Goal: Task Accomplishment & Management: Manage account settings

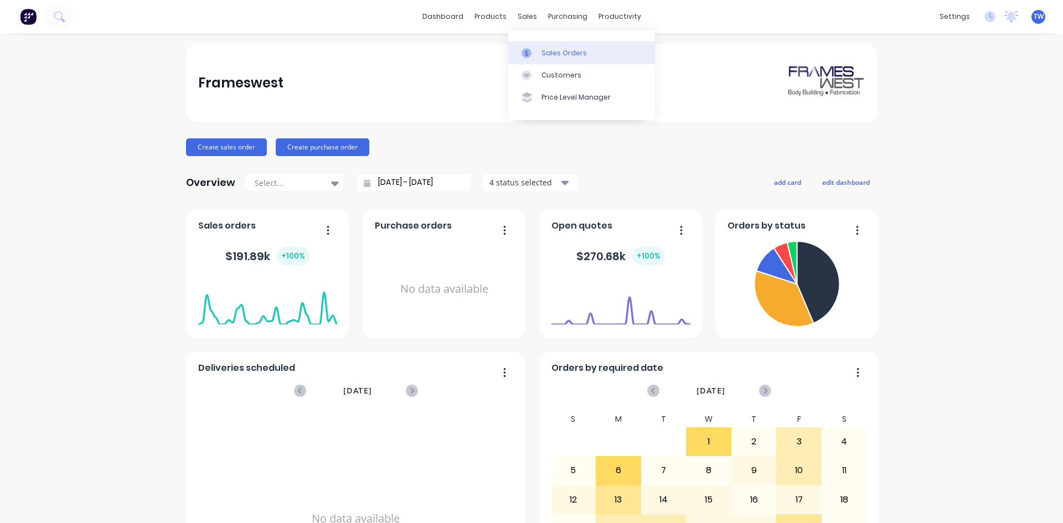
click at [539, 51] on link "Sales Orders" at bounding box center [581, 53] width 147 height 22
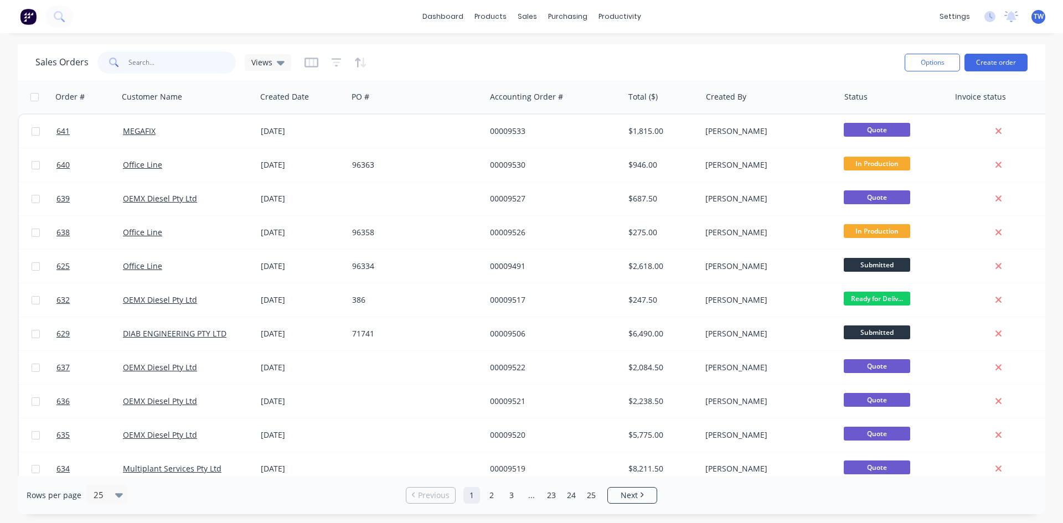
click at [166, 61] on input "text" at bounding box center [182, 63] width 108 height 22
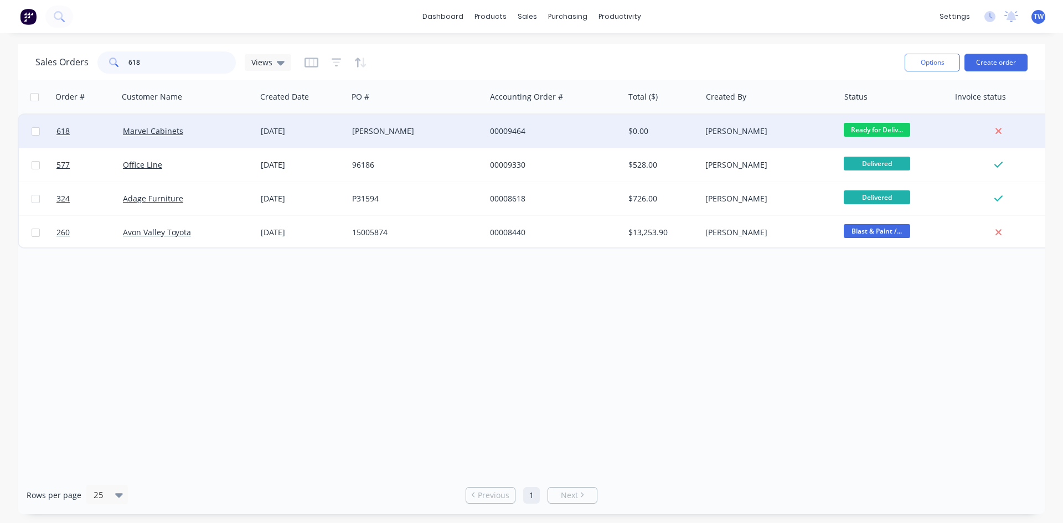
type input "618"
click at [477, 133] on div "[PERSON_NAME]" at bounding box center [416, 131] width 129 height 11
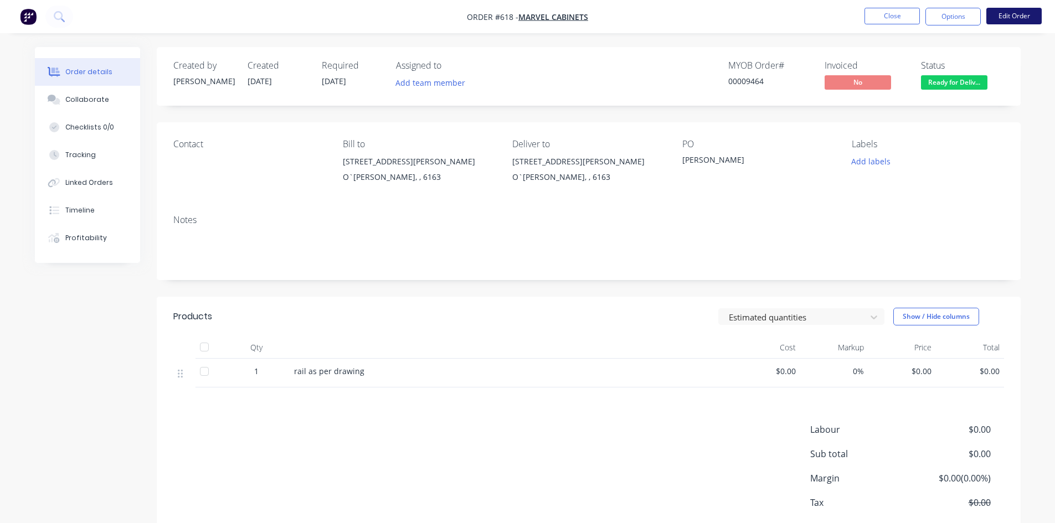
click at [1018, 18] on button "Edit Order" at bounding box center [1013, 16] width 55 height 17
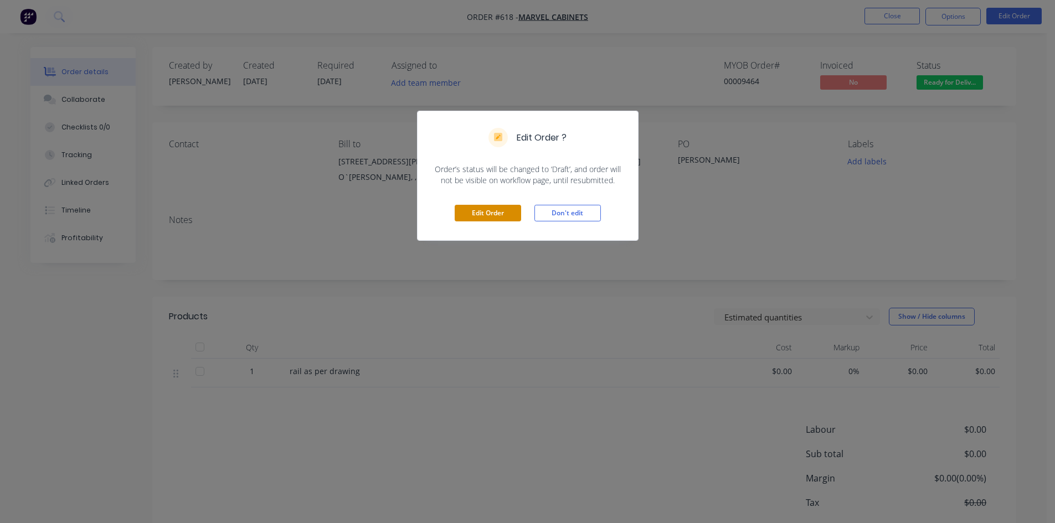
click at [512, 213] on button "Edit Order" at bounding box center [488, 213] width 66 height 17
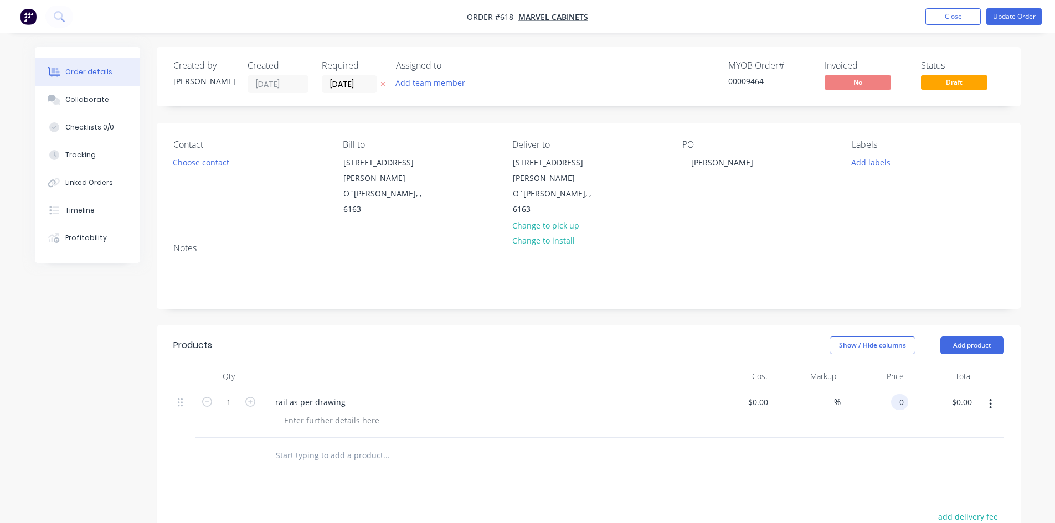
click at [893, 394] on div "0 0" at bounding box center [899, 402] width 17 height 16
type input "$60.00"
click at [946, 86] on span "Draft" at bounding box center [954, 82] width 66 height 14
click at [1003, 13] on button "Update Order" at bounding box center [1013, 16] width 55 height 17
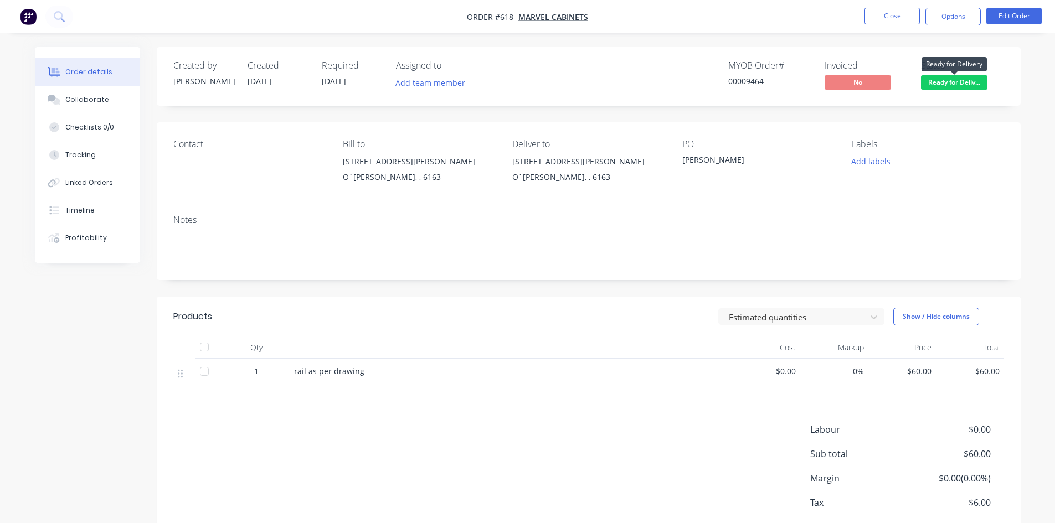
click at [965, 81] on span "Ready for Deliv..." at bounding box center [954, 82] width 66 height 14
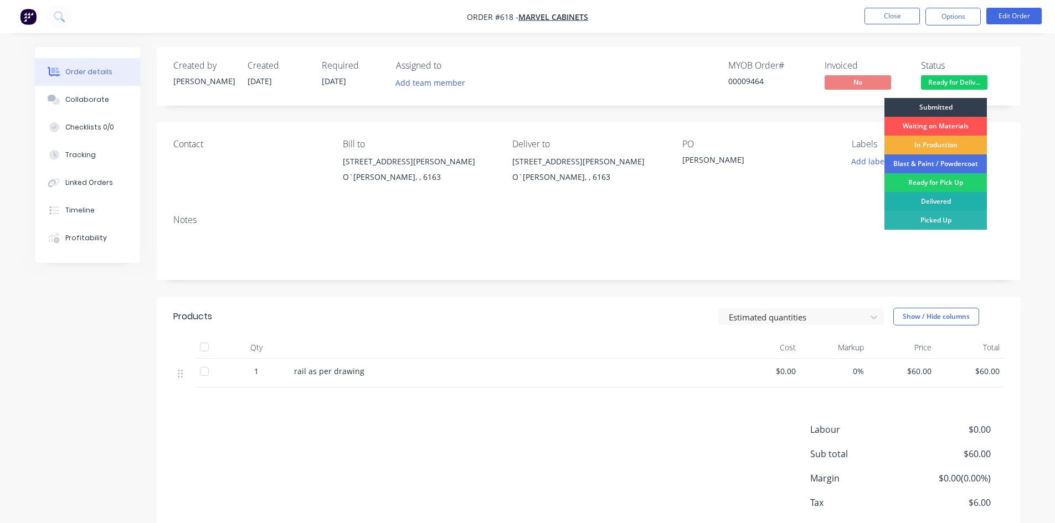
click at [942, 201] on div "Delivered" at bounding box center [936, 201] width 102 height 19
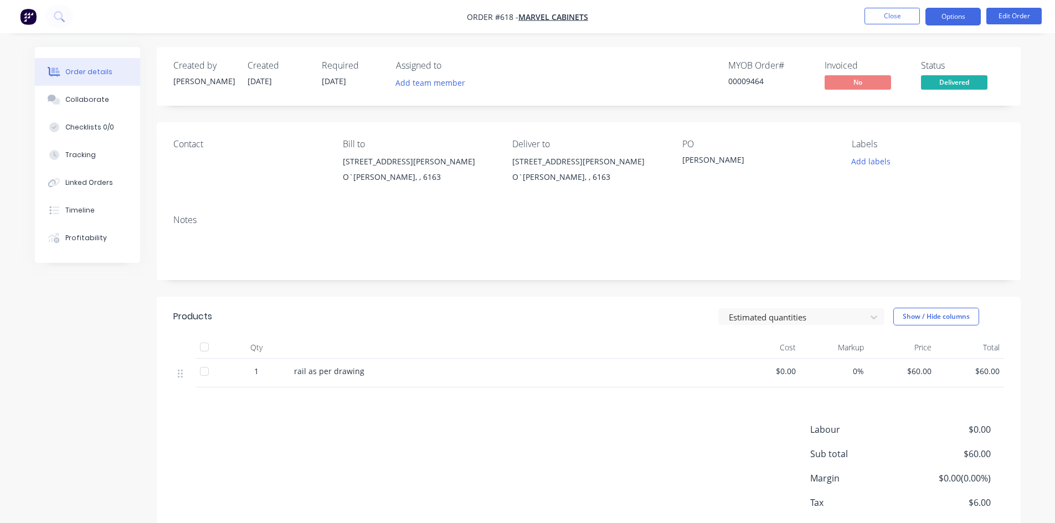
click at [944, 16] on button "Options" at bounding box center [953, 17] width 55 height 18
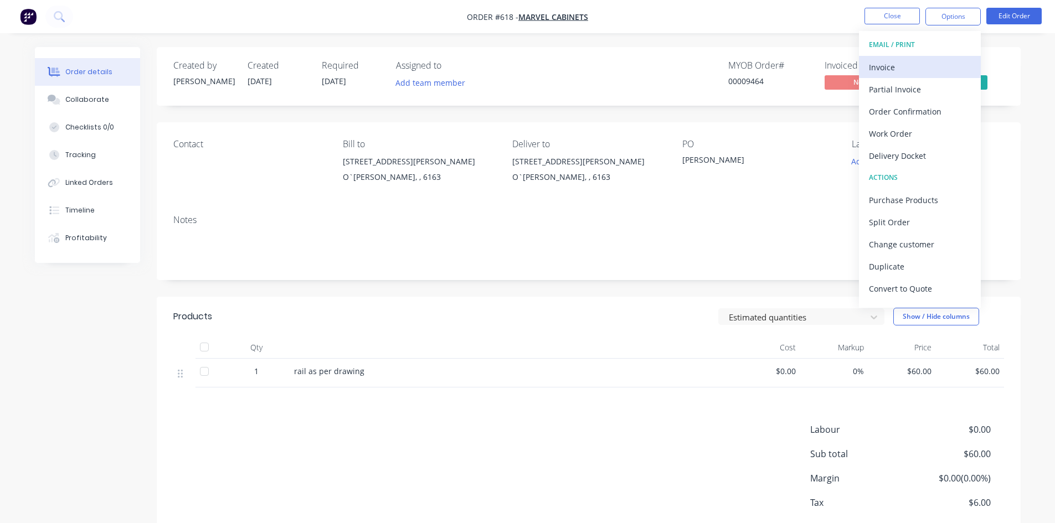
click at [901, 65] on div "Invoice" at bounding box center [920, 67] width 102 height 16
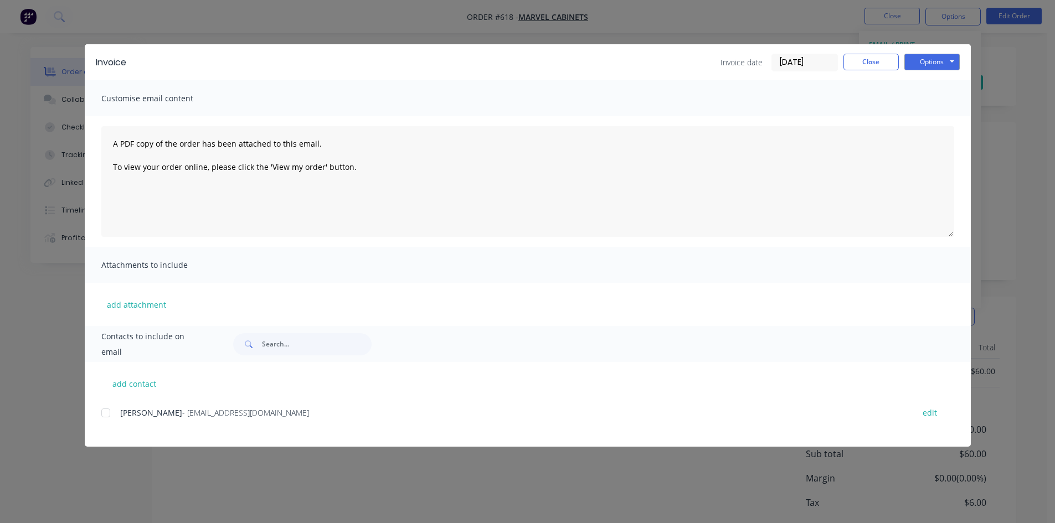
click at [103, 415] on div at bounding box center [106, 413] width 22 height 22
click at [940, 63] on button "Options" at bounding box center [931, 62] width 55 height 17
click at [935, 118] on button "Email" at bounding box center [939, 118] width 71 height 18
click at [882, 61] on button "Close" at bounding box center [871, 62] width 55 height 17
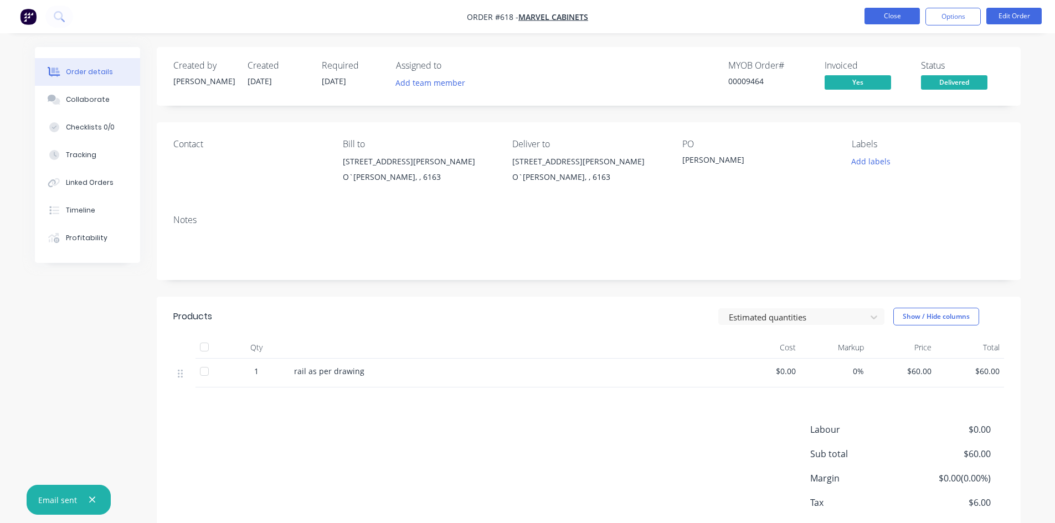
click at [892, 14] on button "Close" at bounding box center [892, 16] width 55 height 17
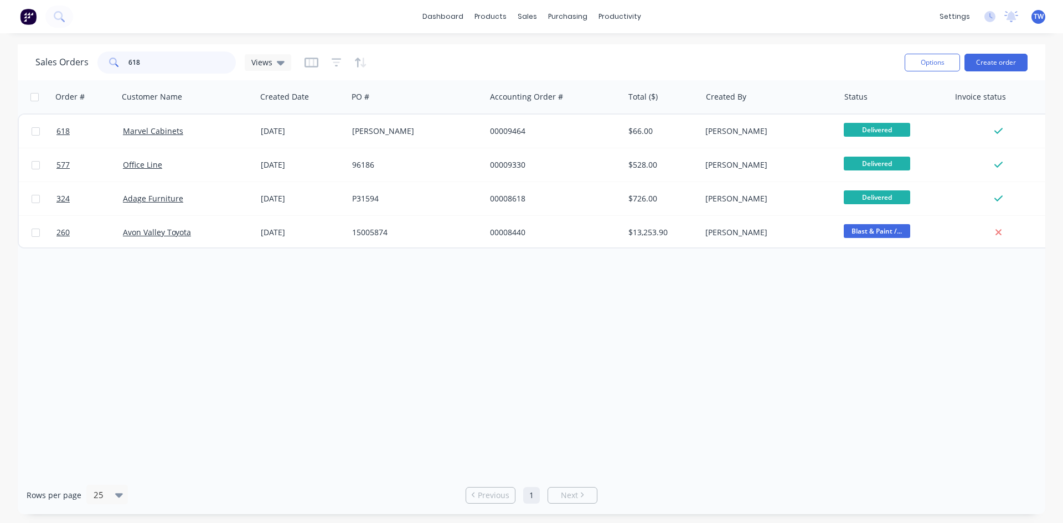
click at [192, 61] on input "618" at bounding box center [182, 63] width 108 height 22
type input "6"
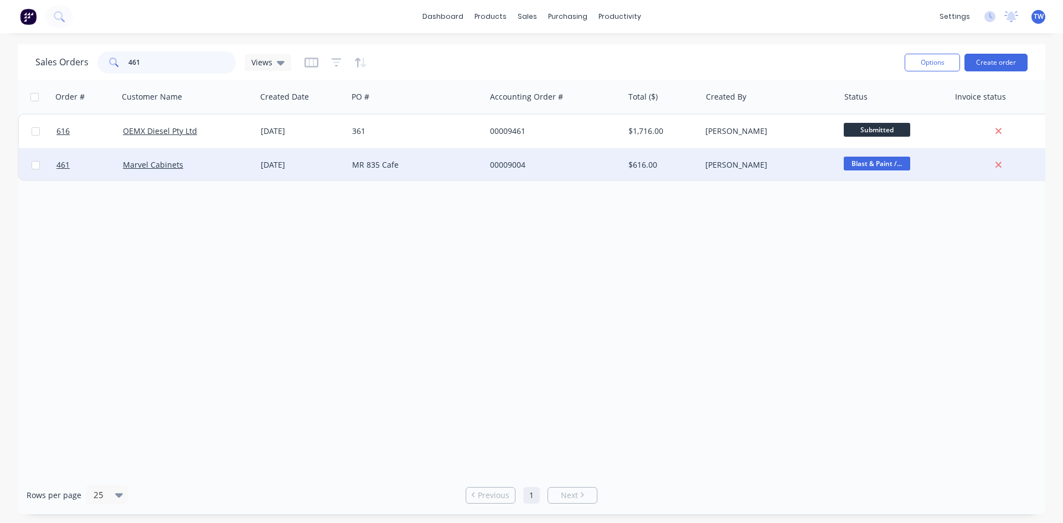
type input "461"
click at [855, 165] on span "Blast & Paint /..." at bounding box center [877, 164] width 66 height 14
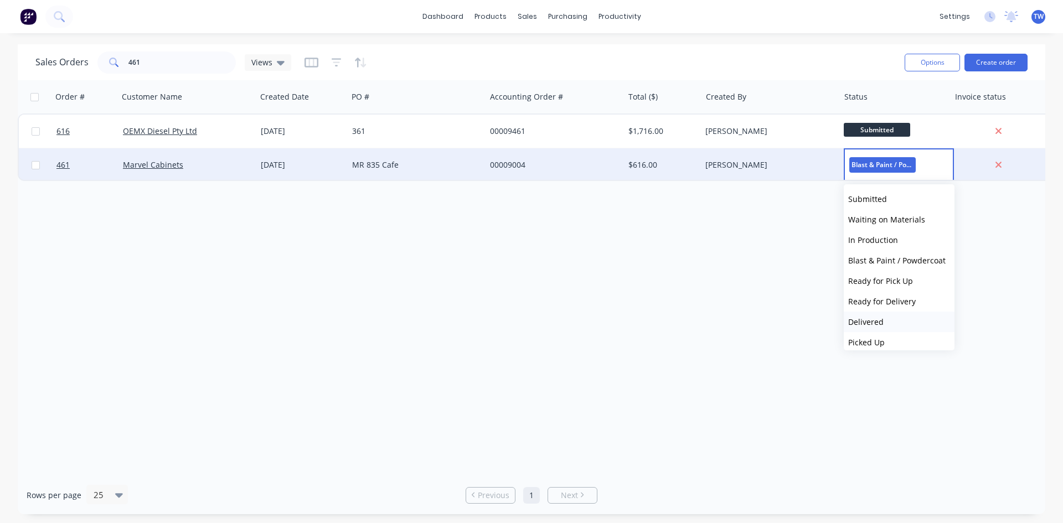
click at [889, 318] on button "Delivered" at bounding box center [899, 322] width 111 height 20
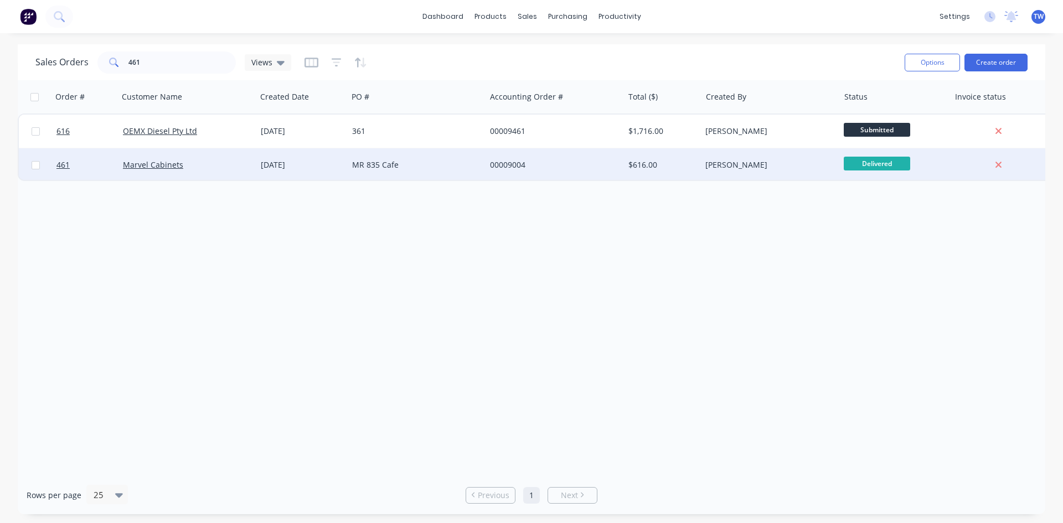
click at [761, 165] on div "[PERSON_NAME]" at bounding box center [767, 165] width 123 height 11
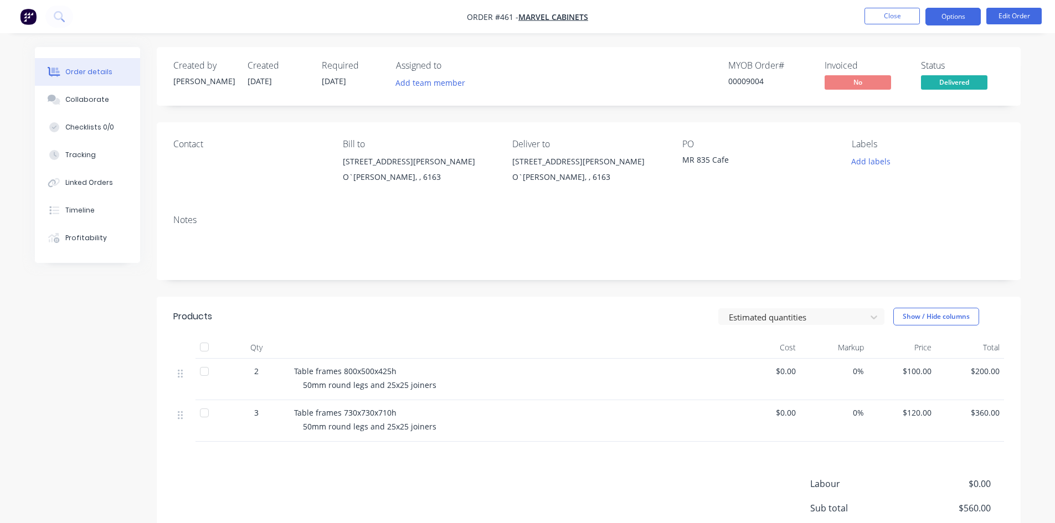
click at [949, 15] on button "Options" at bounding box center [953, 17] width 55 height 18
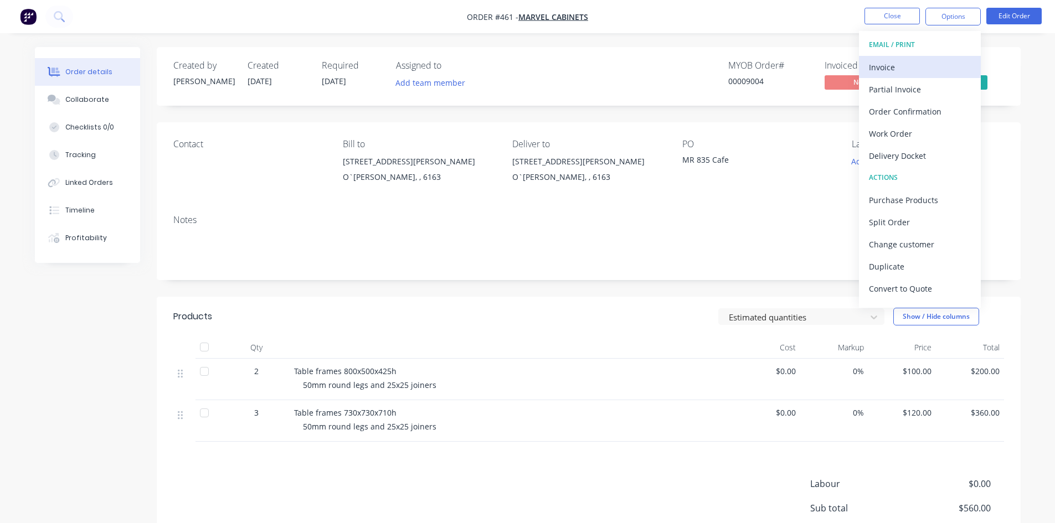
click at [902, 66] on div "Invoice" at bounding box center [920, 67] width 102 height 16
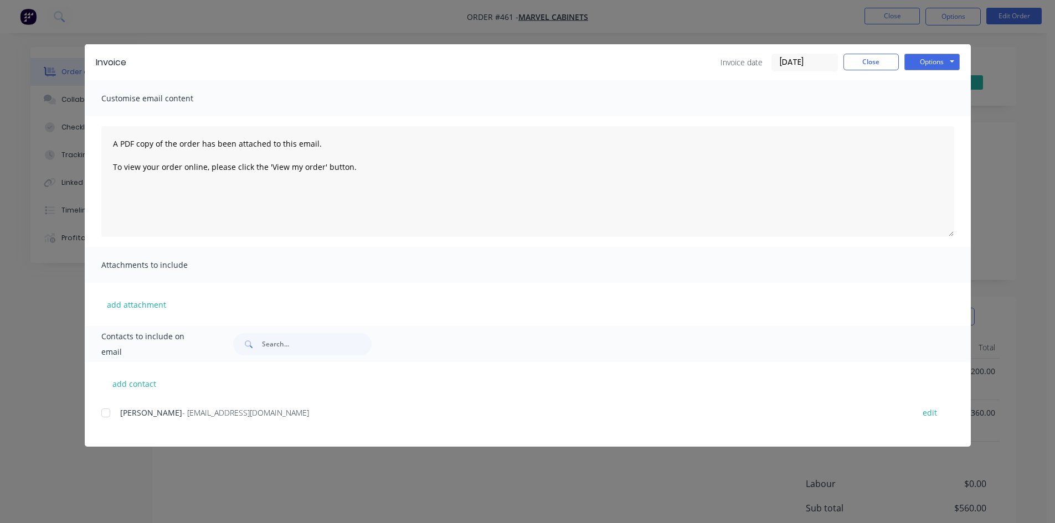
click at [110, 413] on div at bounding box center [106, 413] width 22 height 22
click at [922, 58] on button "Options" at bounding box center [931, 62] width 55 height 17
click at [939, 122] on button "Email" at bounding box center [939, 118] width 71 height 18
click at [880, 58] on button "Close" at bounding box center [871, 62] width 55 height 17
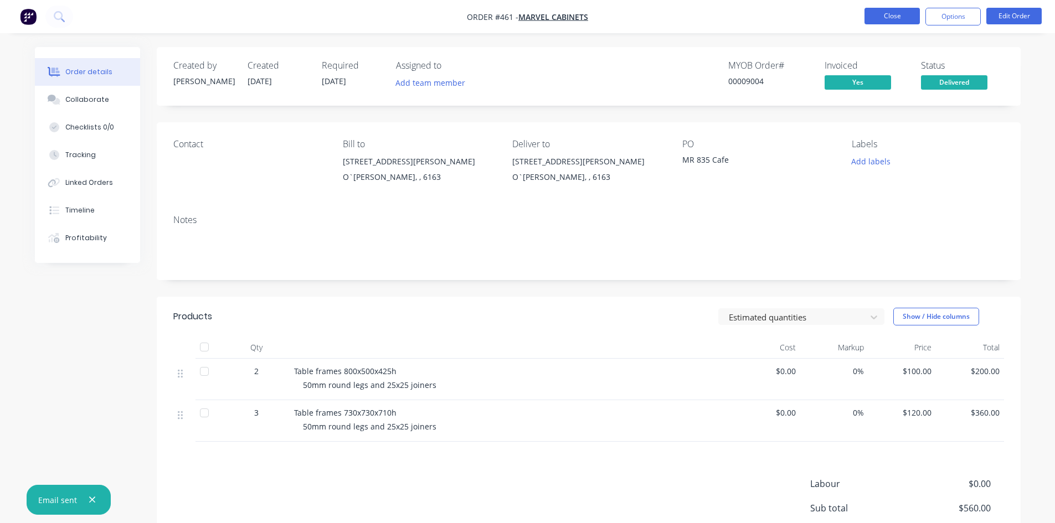
click at [883, 17] on button "Close" at bounding box center [892, 16] width 55 height 17
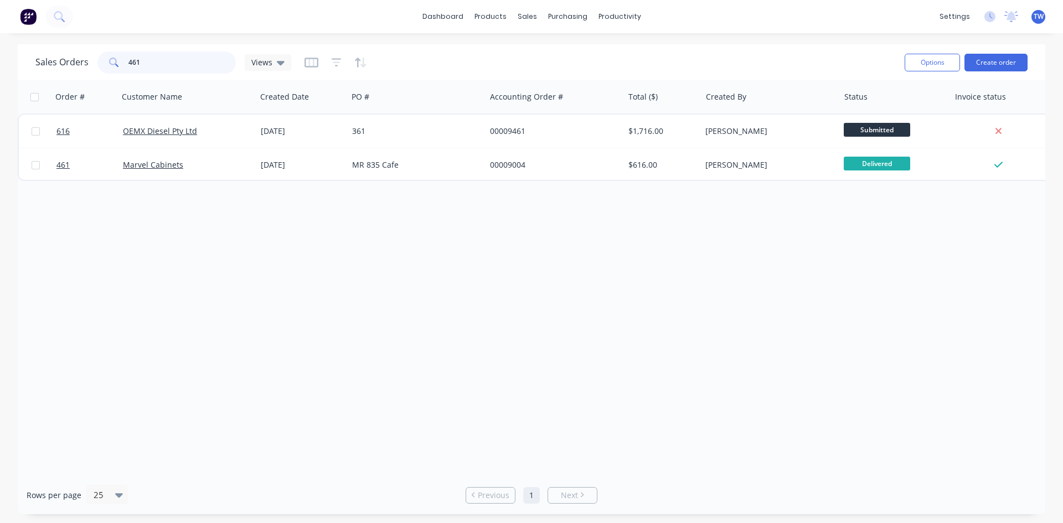
click at [176, 64] on input "461" at bounding box center [182, 63] width 108 height 22
type input "4"
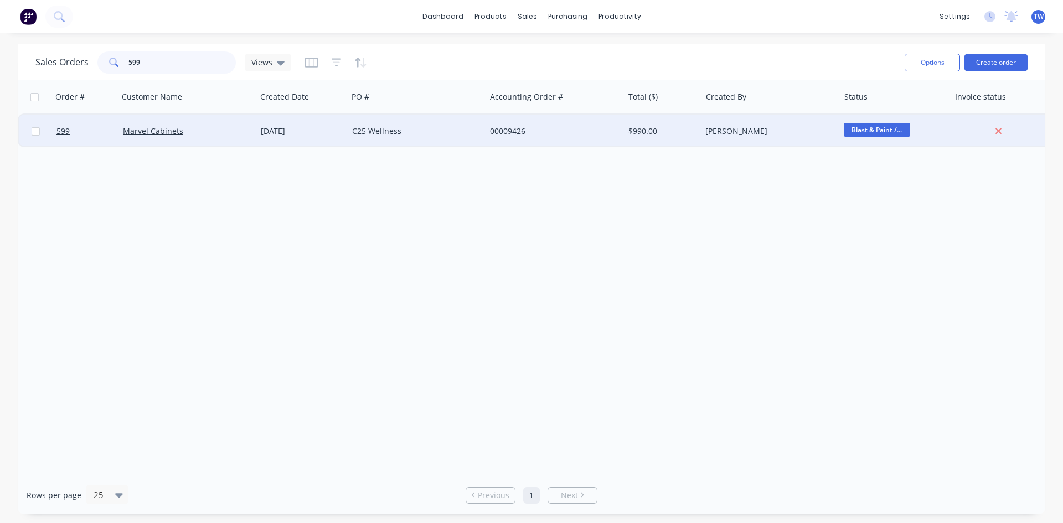
type input "599"
click at [878, 127] on span "Blast & Paint /..." at bounding box center [877, 130] width 66 height 14
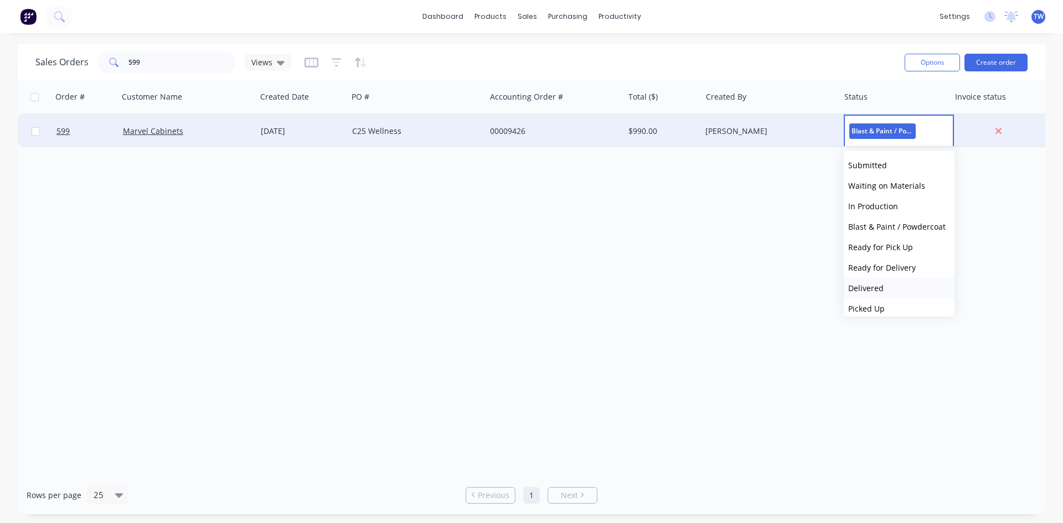
click at [885, 290] on button "Delivered" at bounding box center [899, 288] width 111 height 20
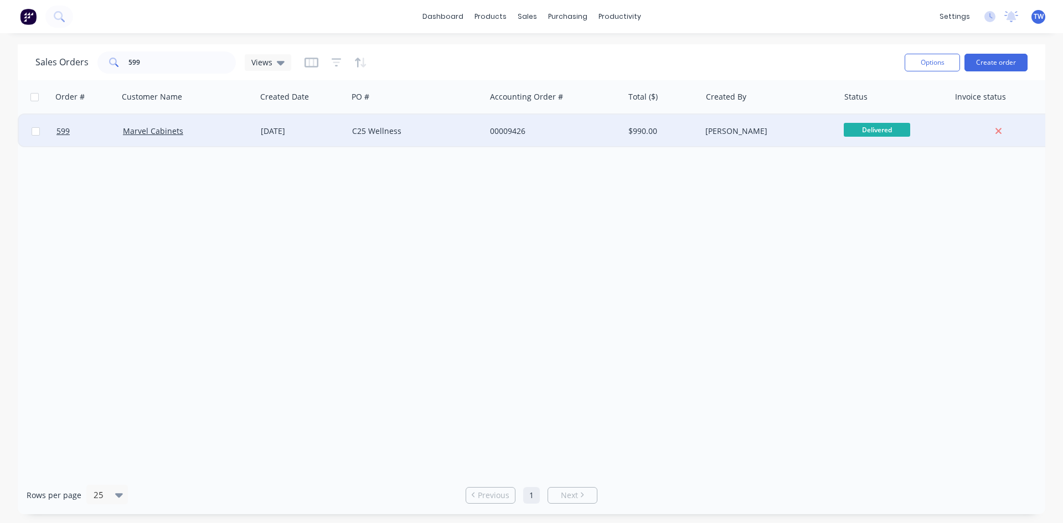
click at [739, 134] on div "[PERSON_NAME]" at bounding box center [767, 131] width 123 height 11
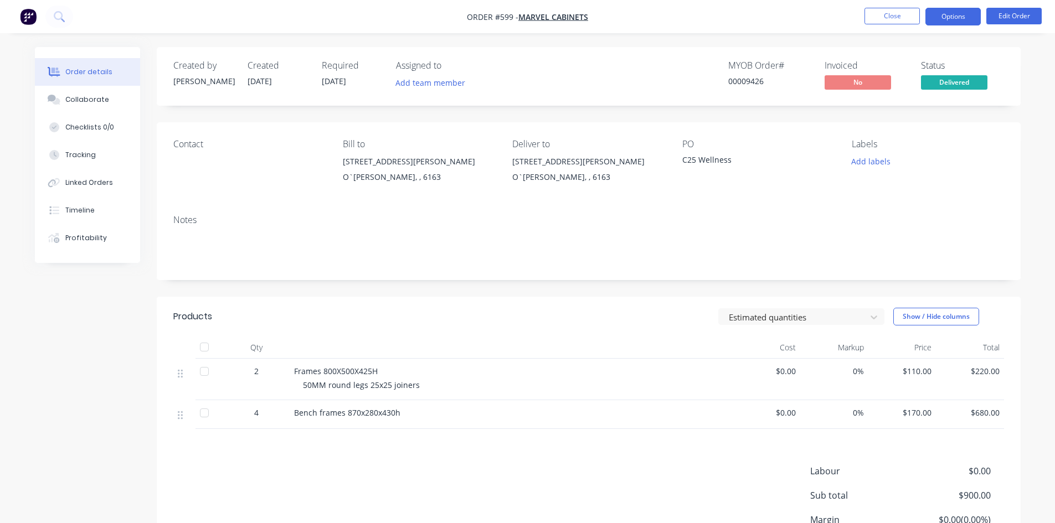
click at [938, 18] on button "Options" at bounding box center [953, 17] width 55 height 18
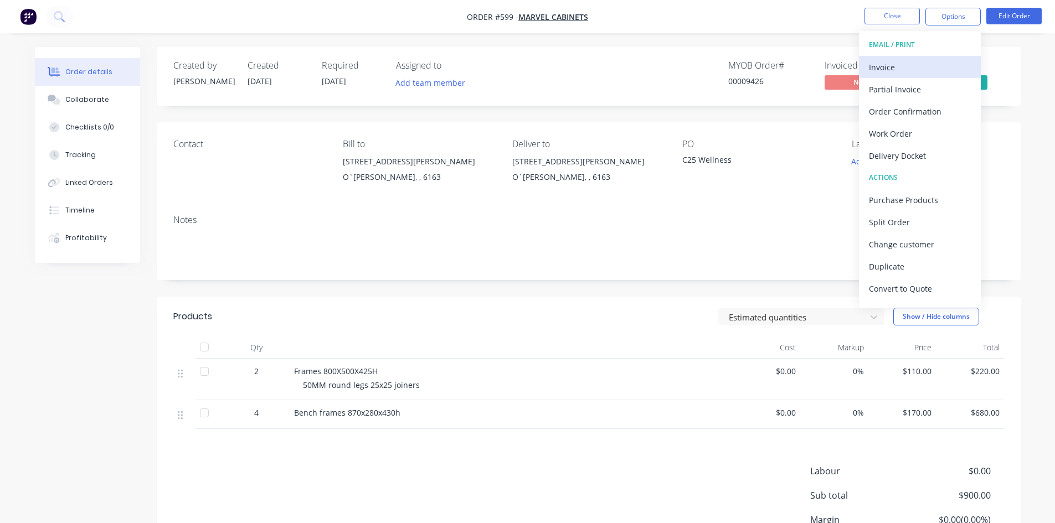
click at [903, 65] on div "Invoice" at bounding box center [920, 67] width 102 height 16
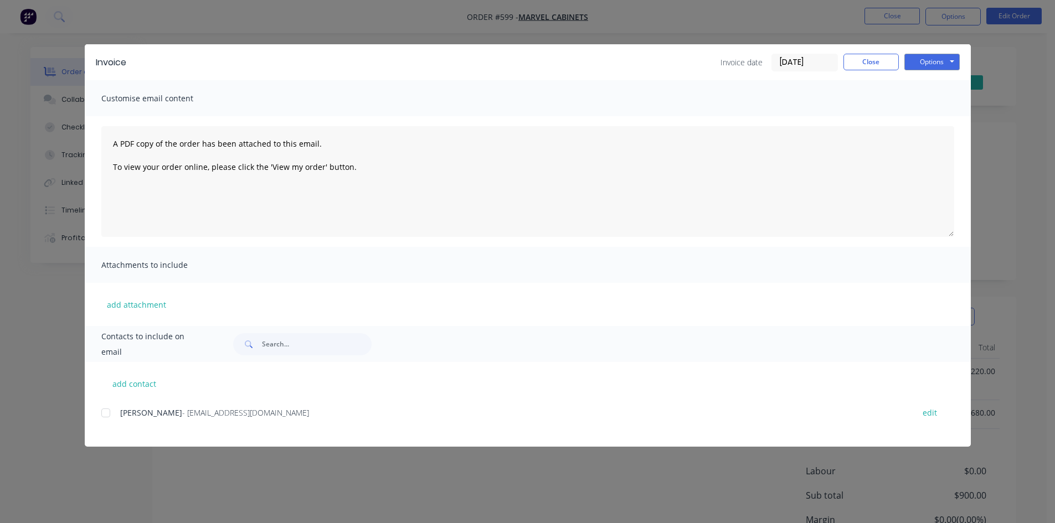
click at [106, 417] on div at bounding box center [106, 413] width 22 height 22
click at [924, 65] on button "Options" at bounding box center [931, 62] width 55 height 17
click at [929, 120] on button "Email" at bounding box center [939, 118] width 71 height 18
click at [870, 63] on button "Close" at bounding box center [871, 62] width 55 height 17
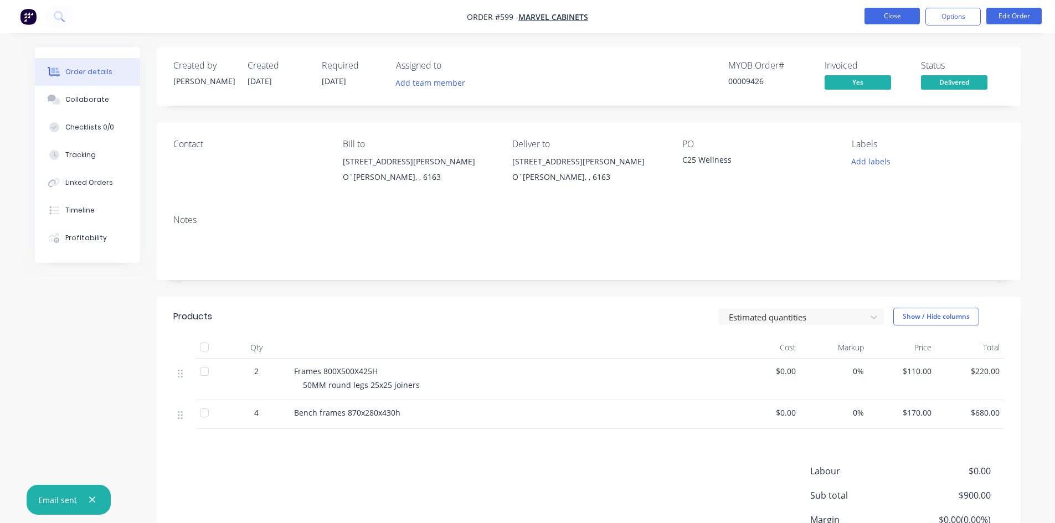
click at [894, 13] on button "Close" at bounding box center [892, 16] width 55 height 17
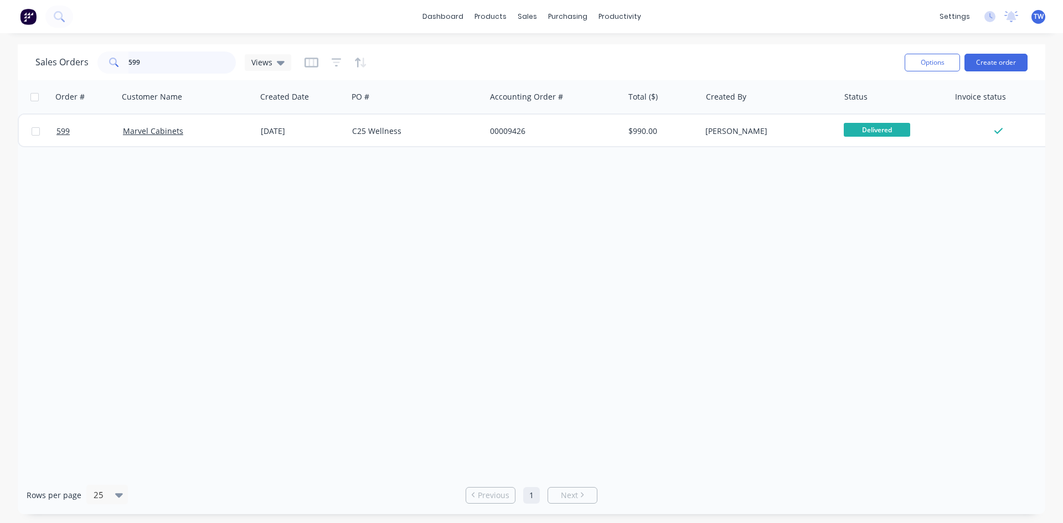
click at [210, 66] on input "599" at bounding box center [182, 63] width 108 height 22
type input "5"
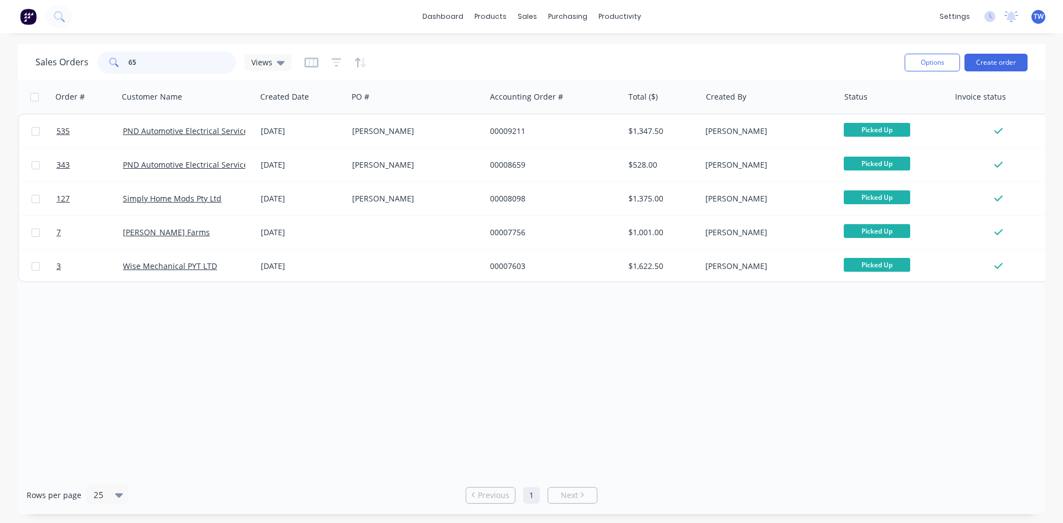
type input "6"
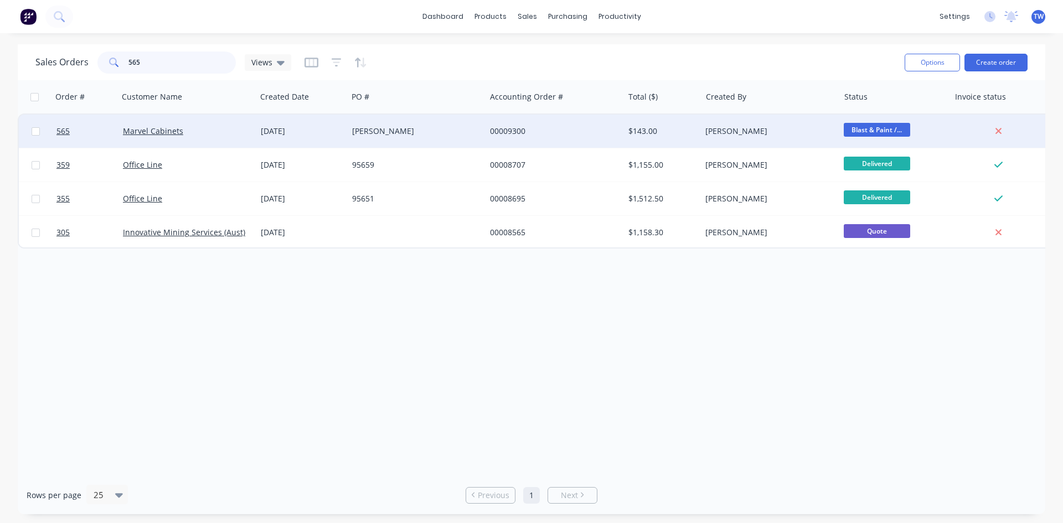
type input "565"
click at [794, 135] on div "[PERSON_NAME]" at bounding box center [767, 131] width 123 height 11
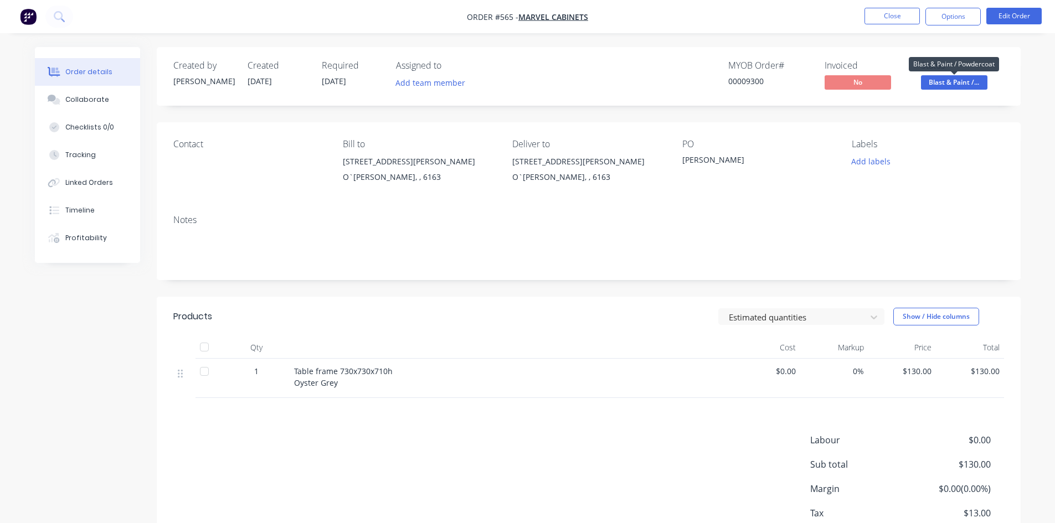
click at [942, 83] on span "Blast & Paint /..." at bounding box center [954, 82] width 66 height 14
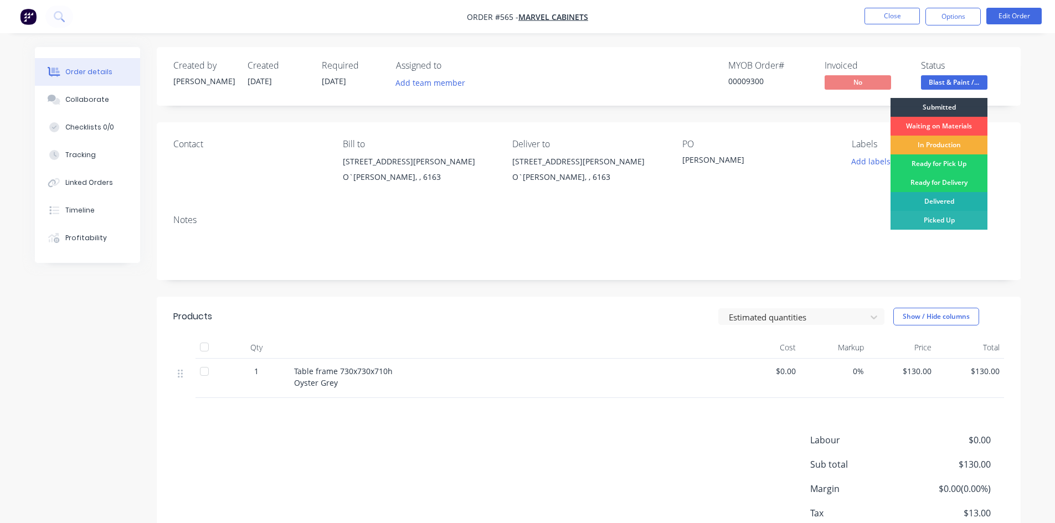
click at [940, 199] on div "Delivered" at bounding box center [939, 201] width 97 height 19
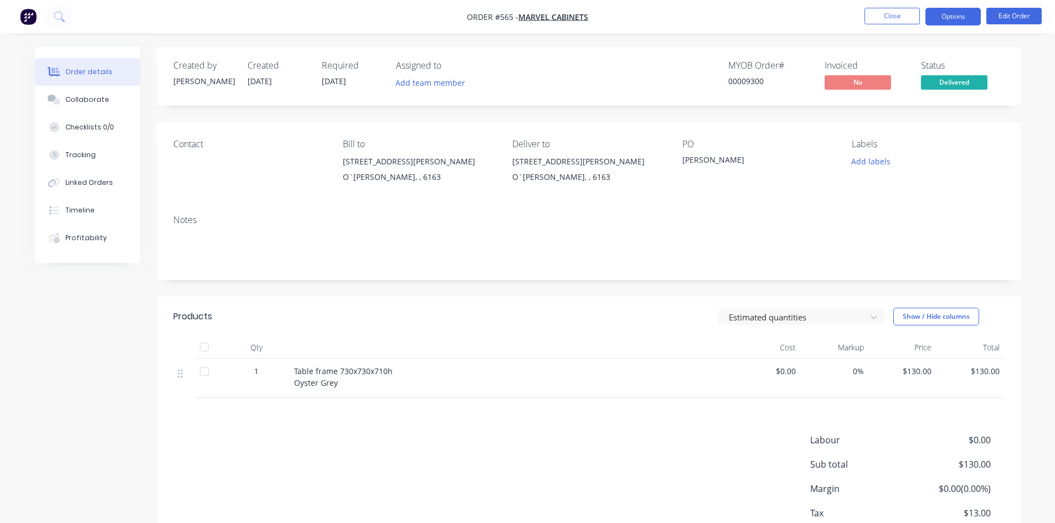
click at [938, 13] on button "Options" at bounding box center [953, 17] width 55 height 18
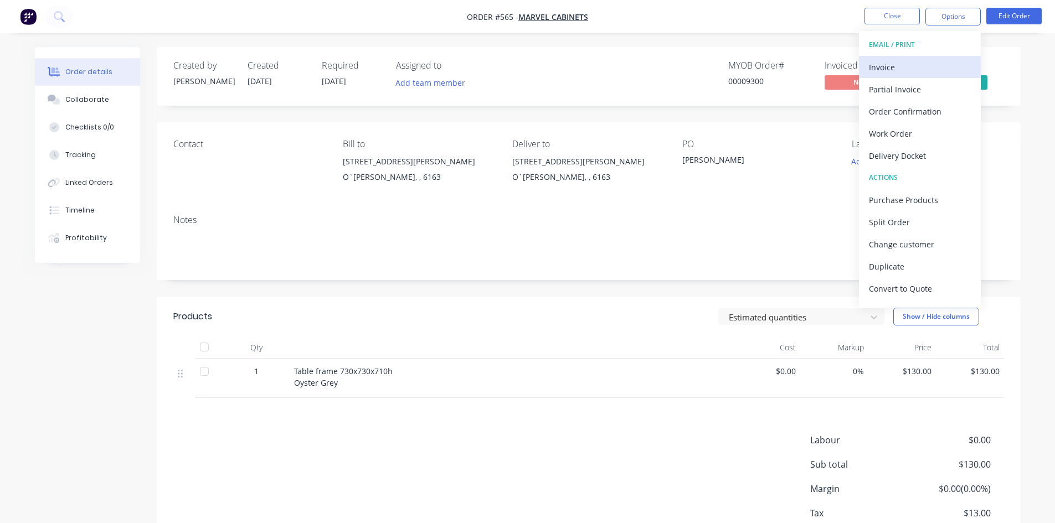
click at [901, 68] on div "Invoice" at bounding box center [920, 67] width 102 height 16
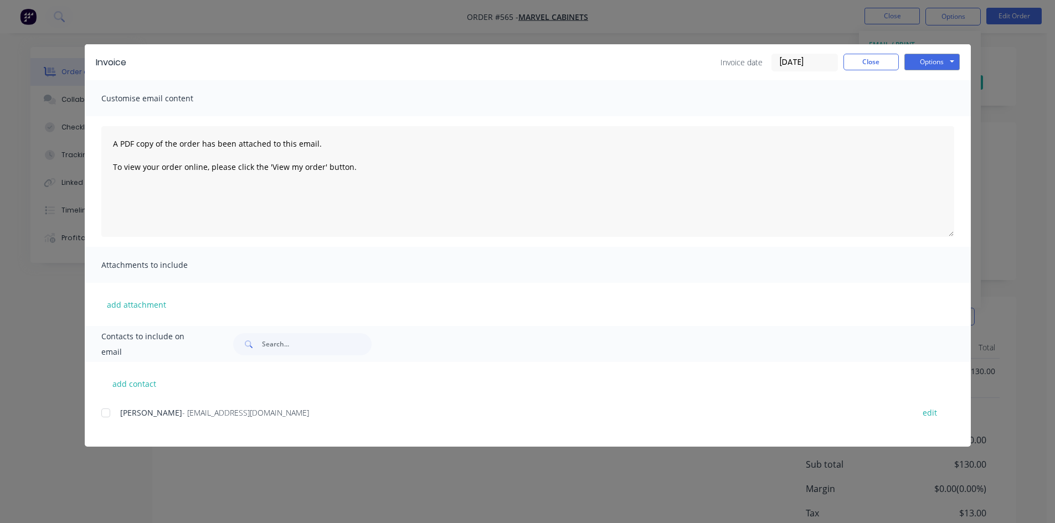
click at [109, 414] on div at bounding box center [106, 413] width 22 height 22
click at [928, 59] on button "Options" at bounding box center [931, 62] width 55 height 17
click at [932, 119] on button "Email" at bounding box center [939, 118] width 71 height 18
click at [891, 64] on button "Close" at bounding box center [871, 62] width 55 height 17
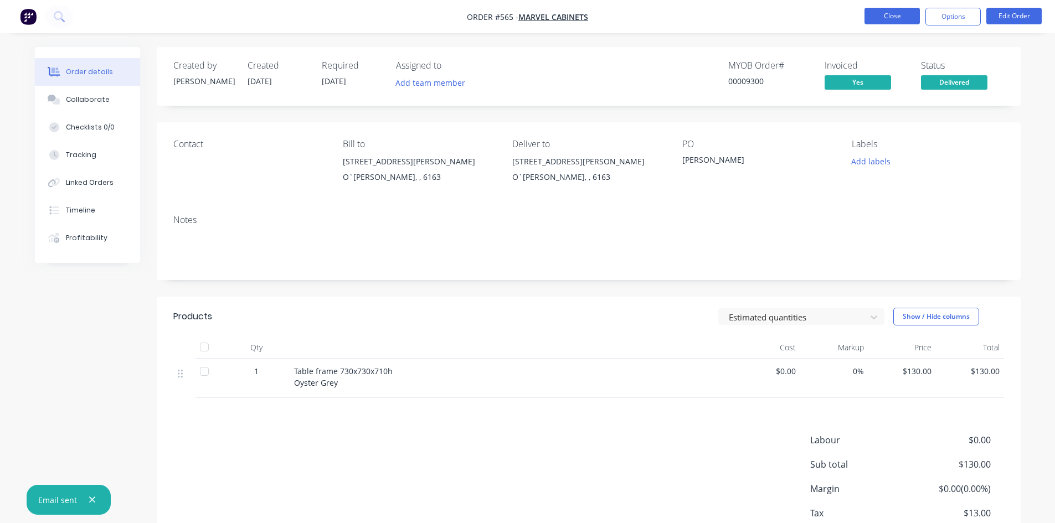
click at [894, 17] on button "Close" at bounding box center [892, 16] width 55 height 17
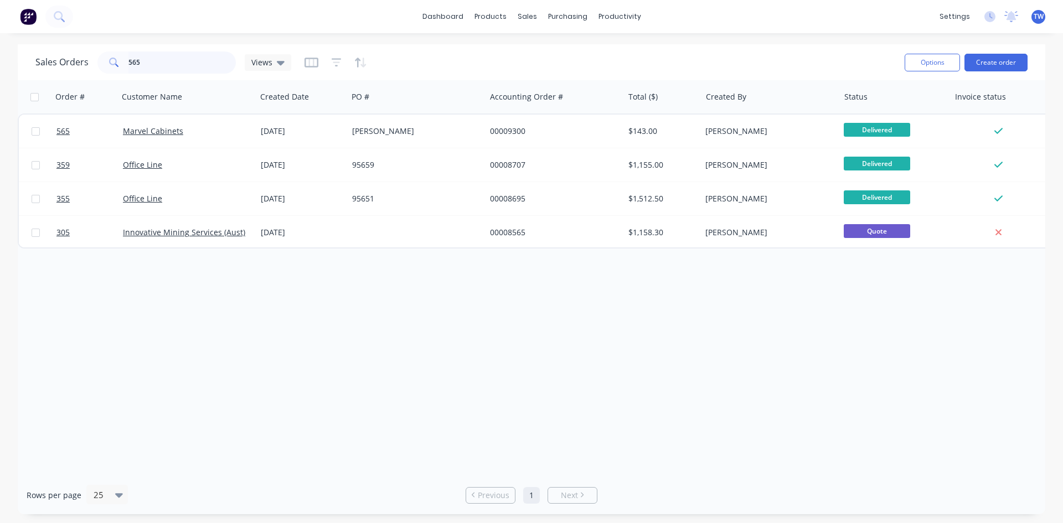
click at [172, 61] on input "565" at bounding box center [182, 63] width 108 height 22
type input "5"
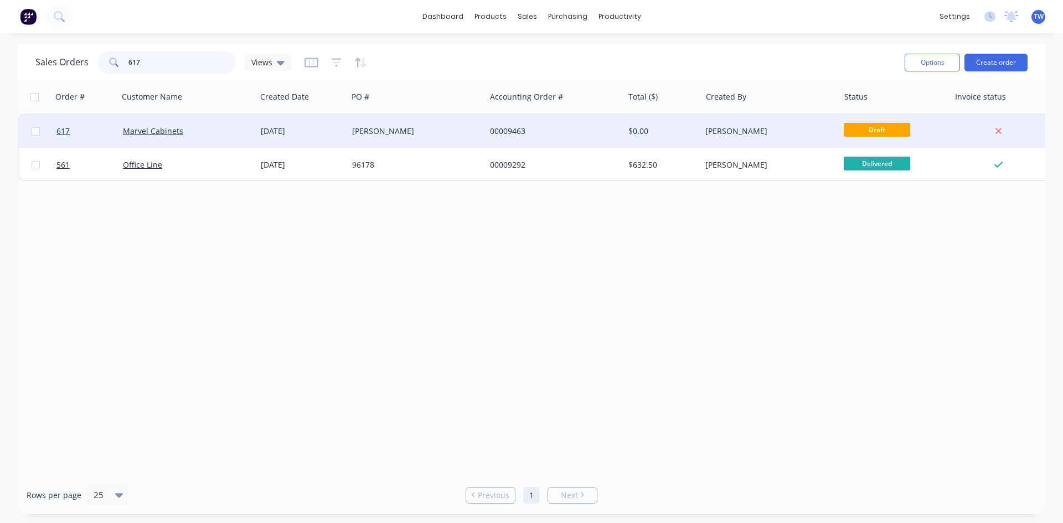
type input "617"
click at [781, 136] on div "[PERSON_NAME]" at bounding box center [767, 131] width 123 height 11
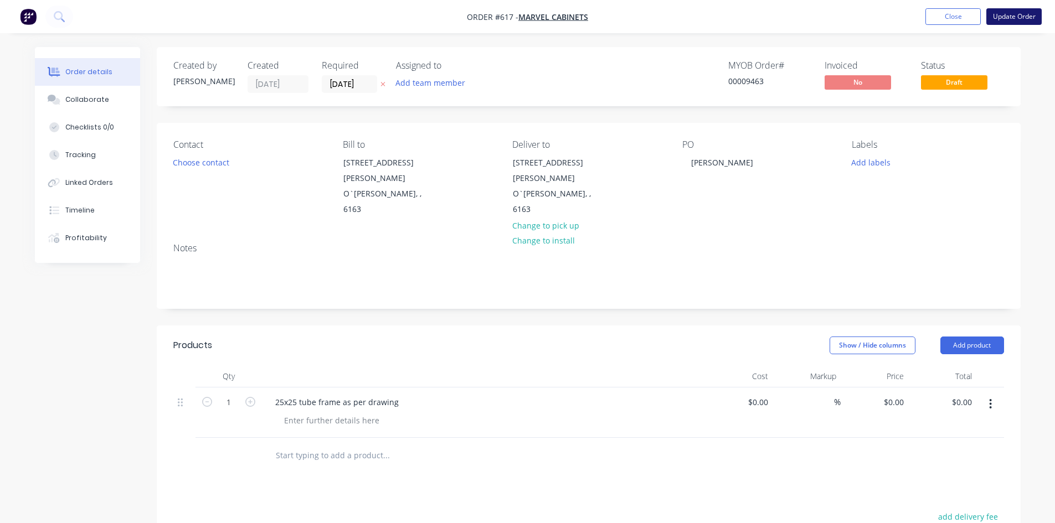
click at [1010, 13] on button "Update Order" at bounding box center [1013, 16] width 55 height 17
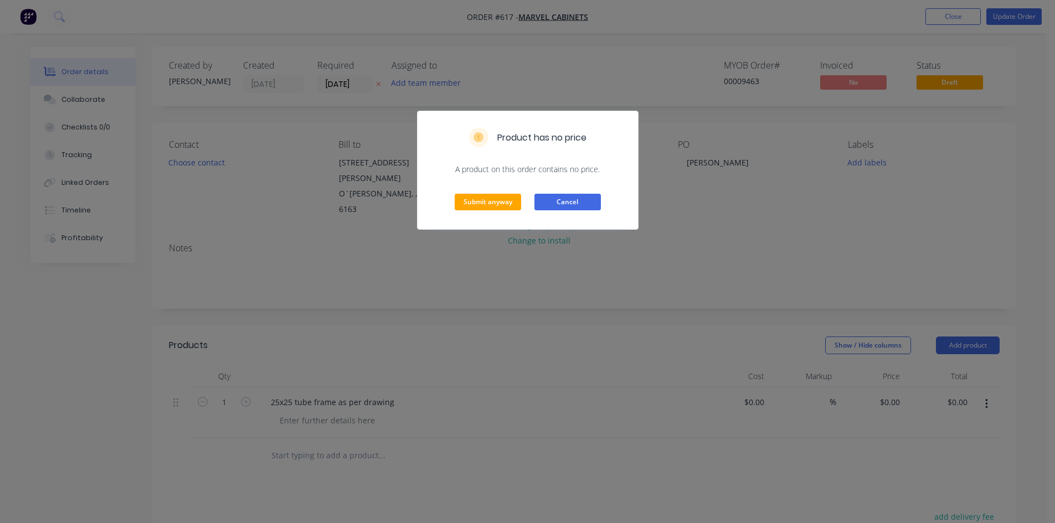
click at [598, 196] on button "Cancel" at bounding box center [567, 202] width 66 height 17
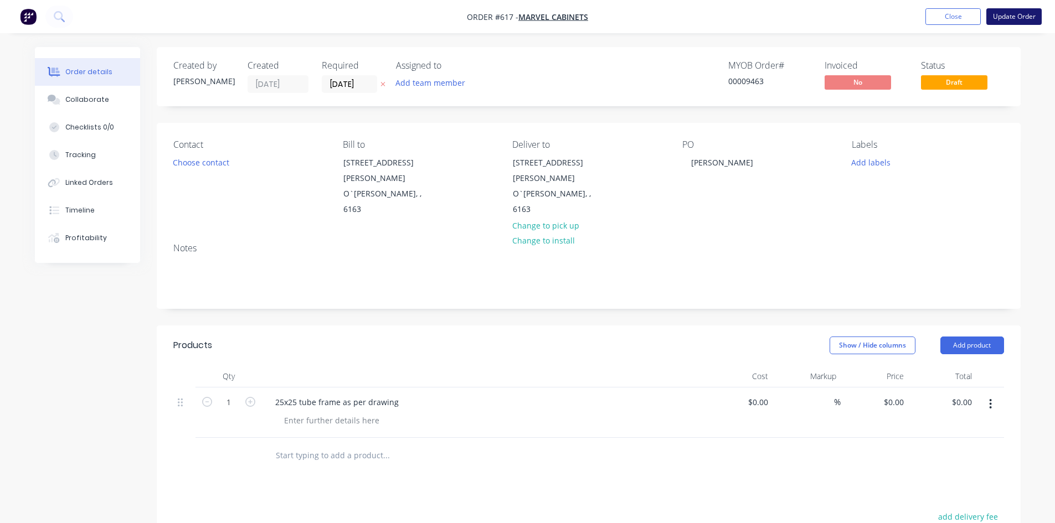
click at [1024, 14] on button "Update Order" at bounding box center [1013, 16] width 55 height 17
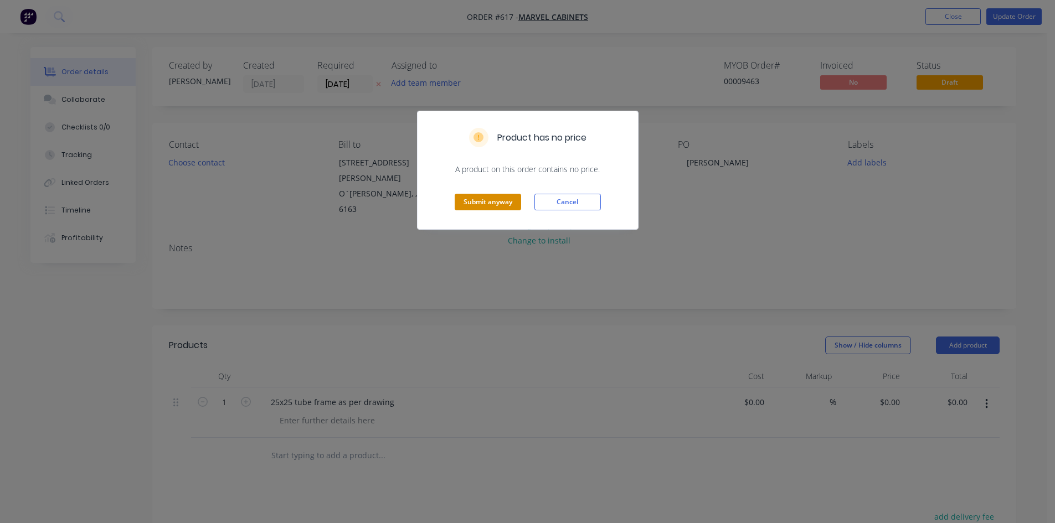
click at [507, 199] on button "Submit anyway" at bounding box center [488, 202] width 66 height 17
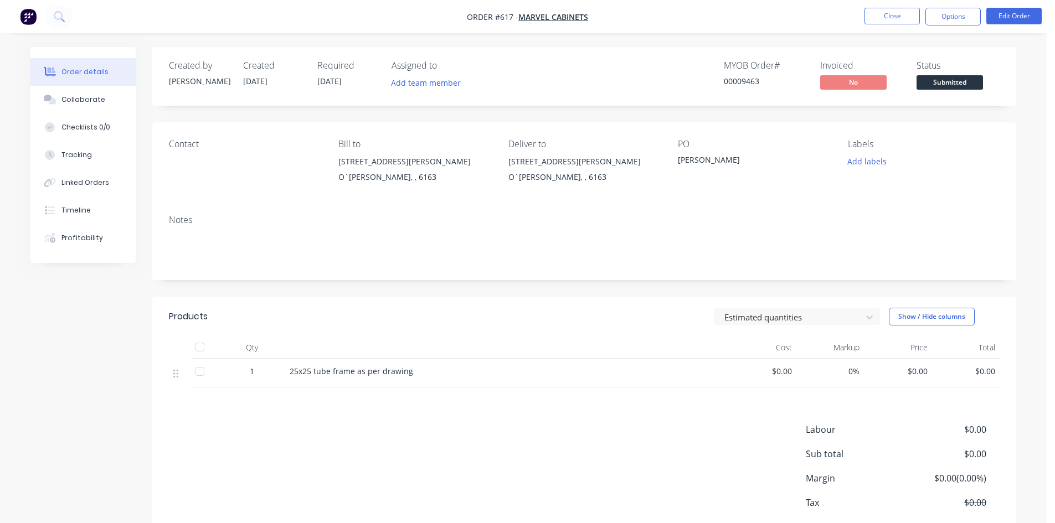
click at [916, 375] on span "$0.00" at bounding box center [897, 372] width 59 height 12
click at [1015, 16] on button "Edit Order" at bounding box center [1013, 16] width 55 height 17
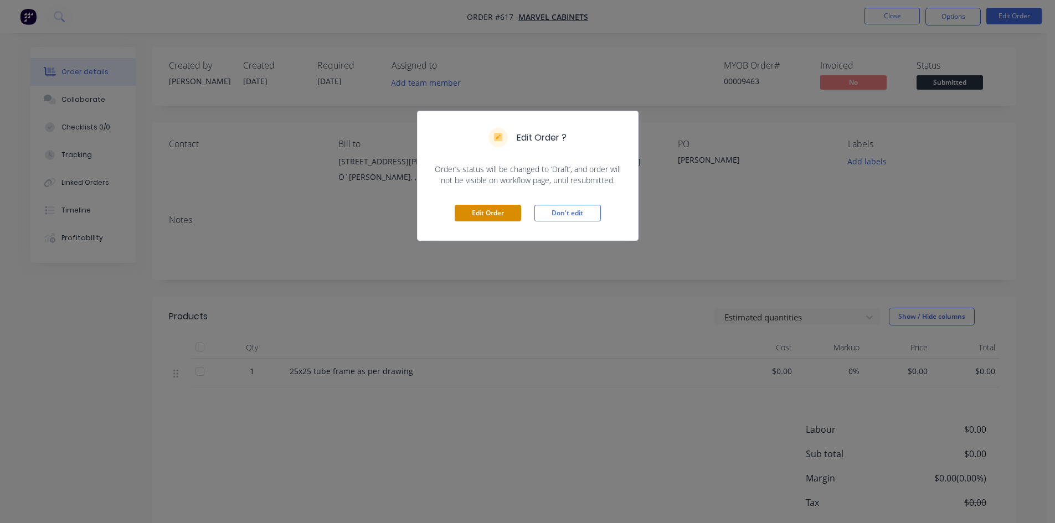
click at [508, 215] on button "Edit Order" at bounding box center [488, 213] width 66 height 17
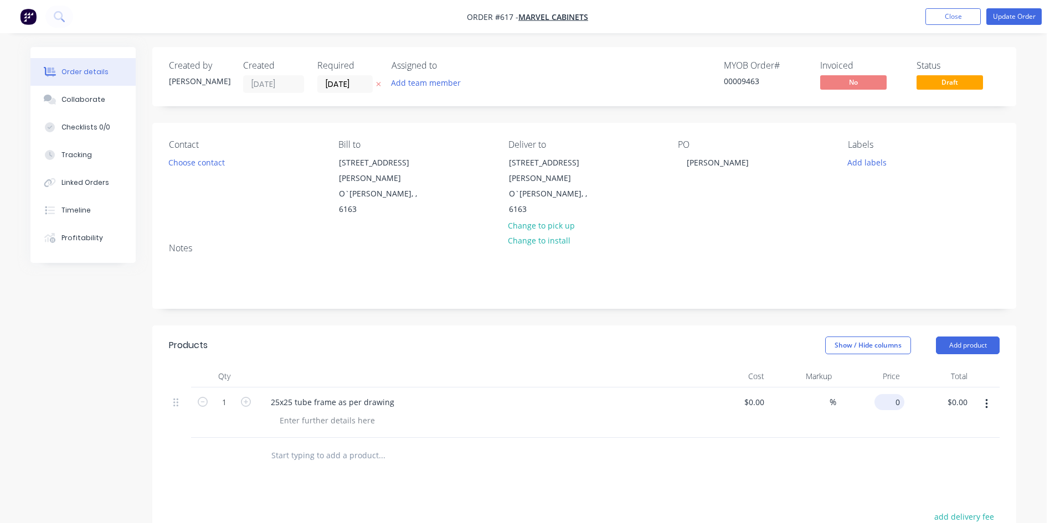
click at [901, 394] on input "0" at bounding box center [891, 402] width 25 height 16
type input "$210.00"
click at [1009, 18] on button "Update Order" at bounding box center [1013, 16] width 55 height 17
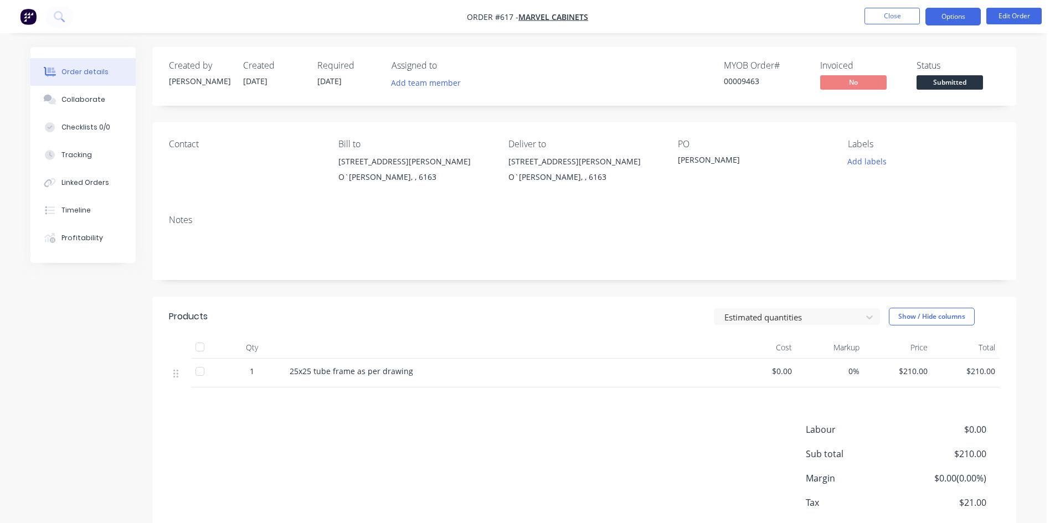
click at [960, 14] on button "Options" at bounding box center [953, 17] width 55 height 18
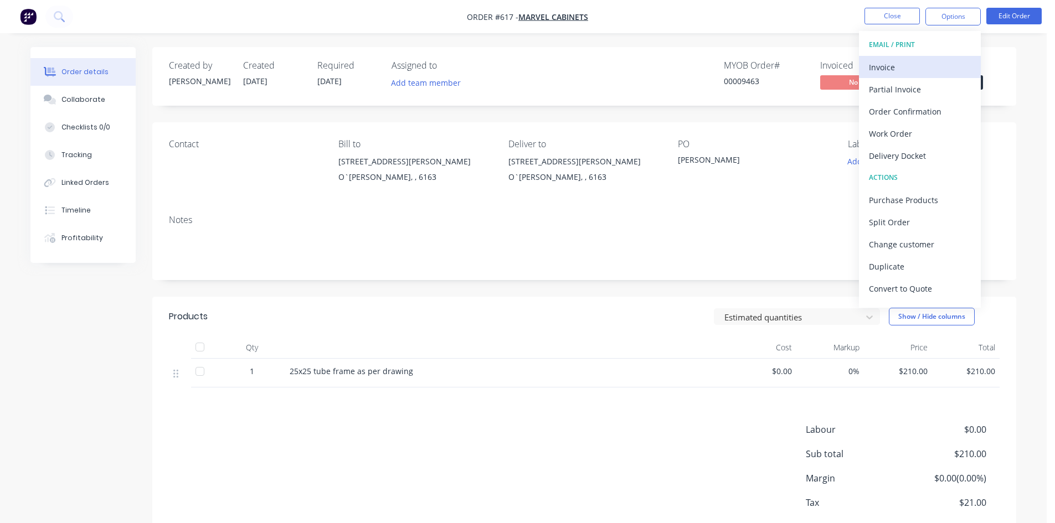
click at [911, 64] on div "Invoice" at bounding box center [920, 67] width 102 height 16
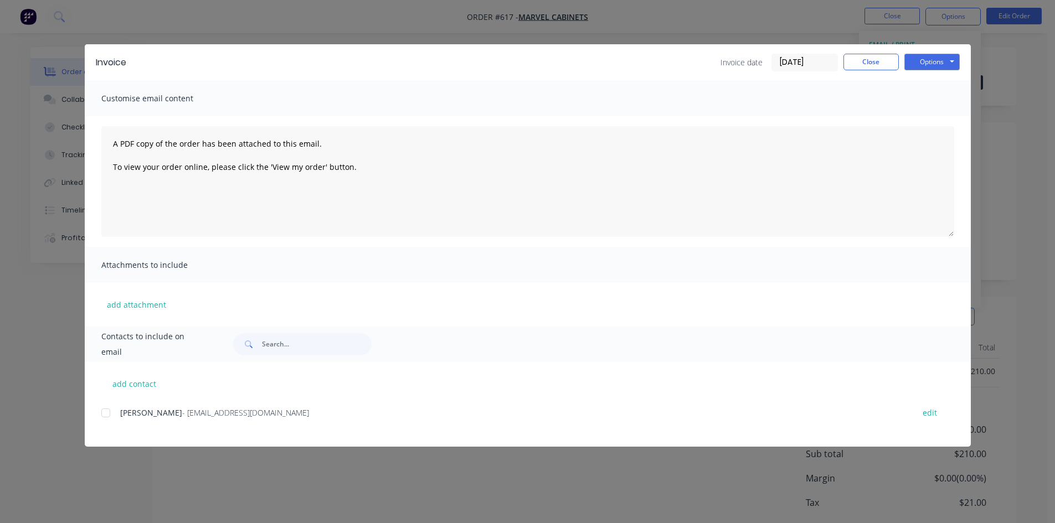
click at [106, 413] on div at bounding box center [106, 413] width 22 height 22
click at [927, 62] on button "Options" at bounding box center [931, 62] width 55 height 17
click at [937, 121] on button "Email" at bounding box center [939, 118] width 71 height 18
click at [877, 57] on button "Close" at bounding box center [871, 62] width 55 height 17
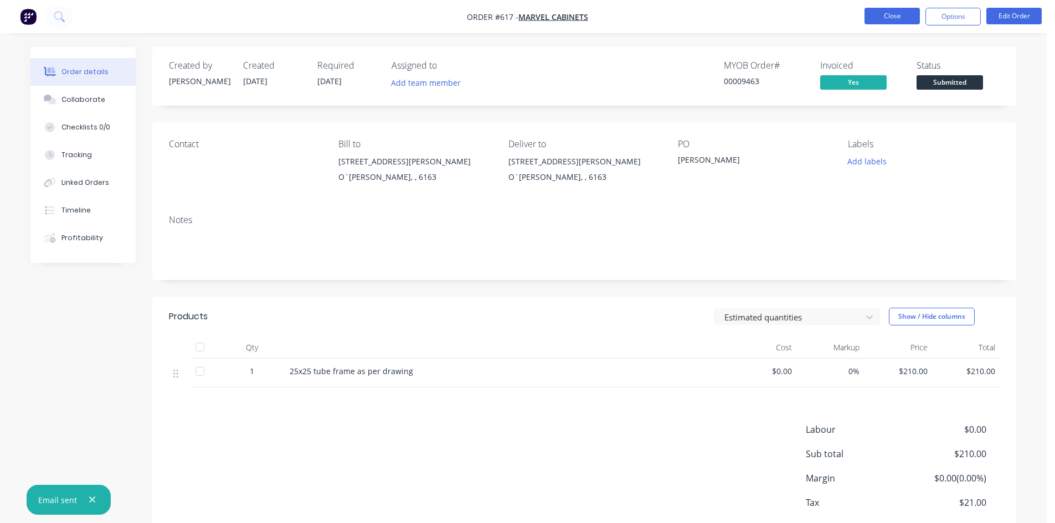
click at [885, 19] on button "Close" at bounding box center [892, 16] width 55 height 17
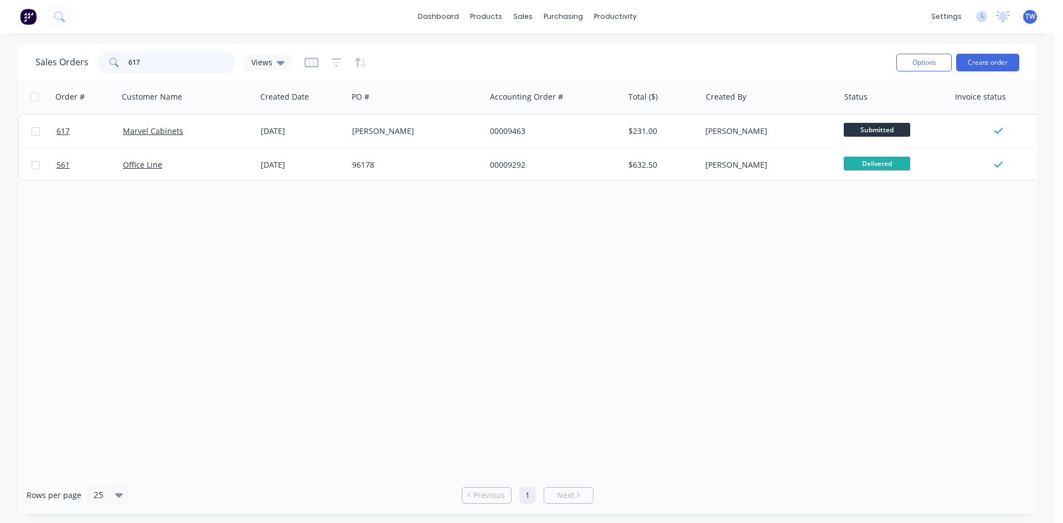
click at [184, 65] on input "617" at bounding box center [182, 63] width 108 height 22
type input "6"
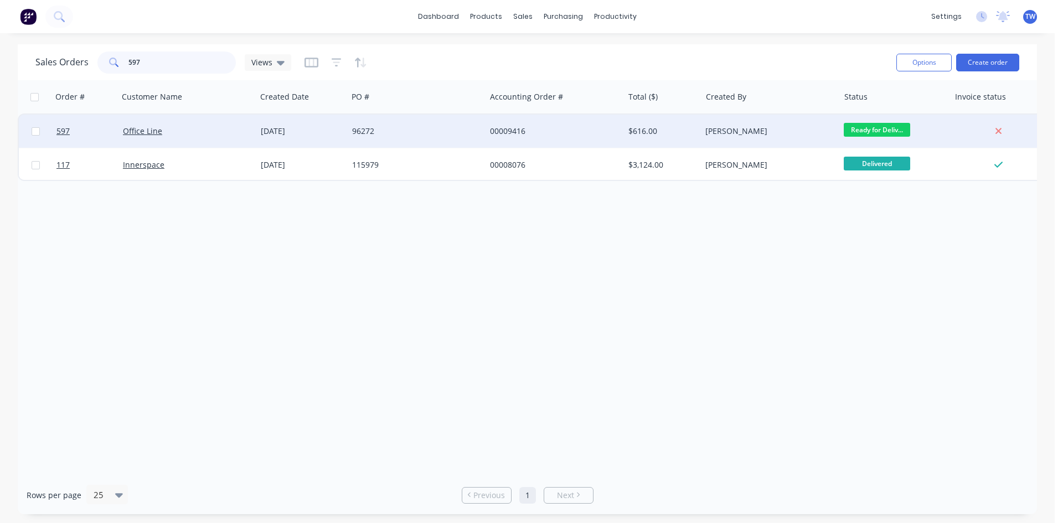
type input "597"
click at [794, 138] on div "[PERSON_NAME]" at bounding box center [770, 131] width 138 height 33
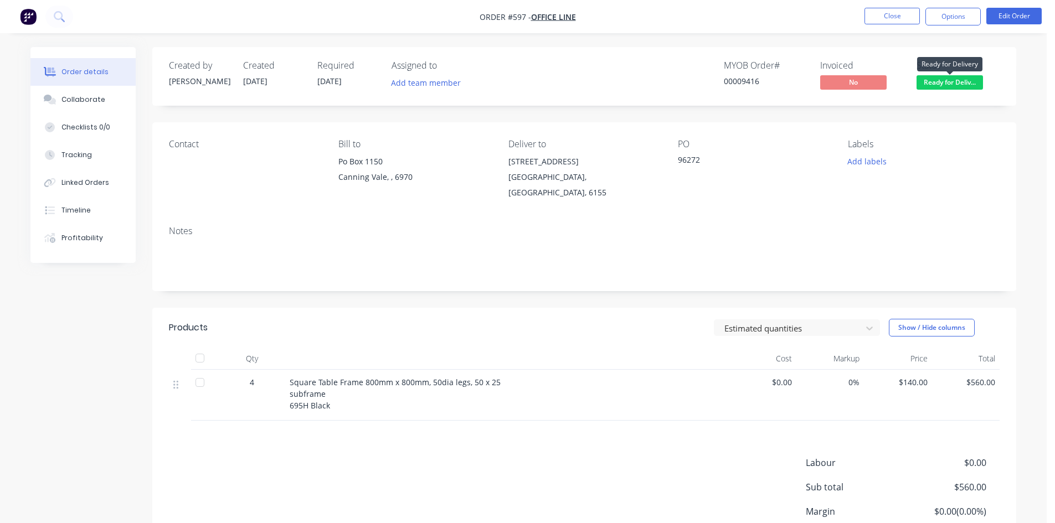
click at [957, 82] on span "Ready for Deliv..." at bounding box center [950, 82] width 66 height 14
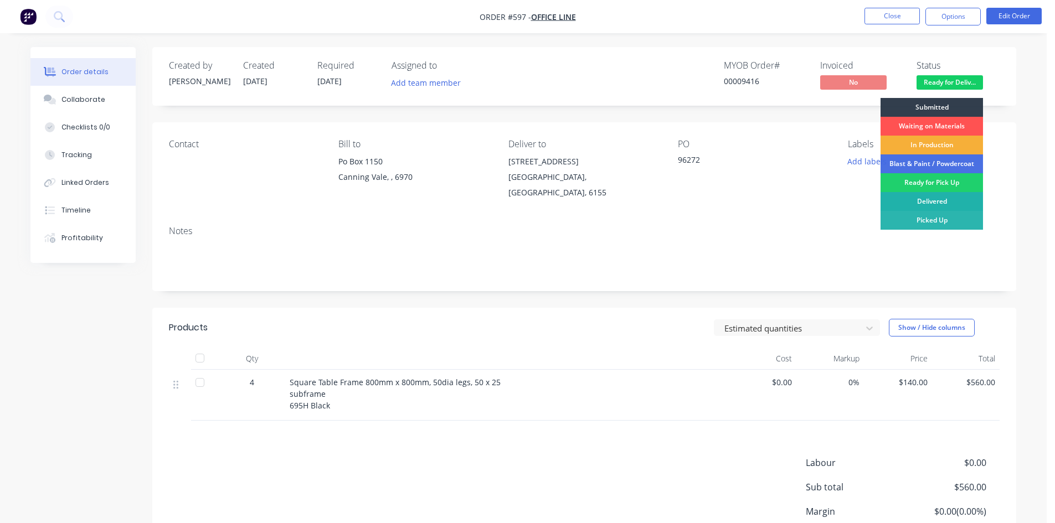
click at [946, 200] on div "Delivered" at bounding box center [932, 201] width 102 height 19
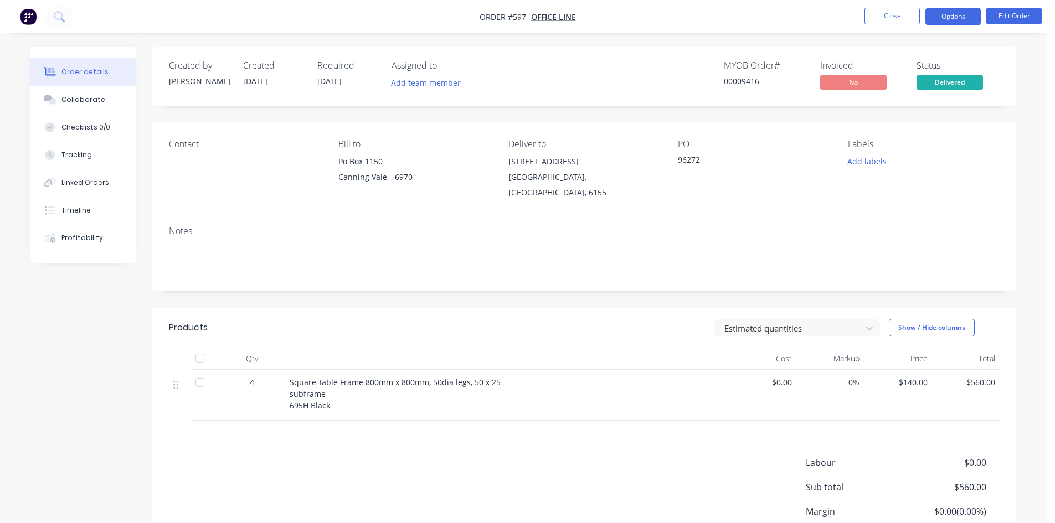
click at [951, 13] on button "Options" at bounding box center [953, 17] width 55 height 18
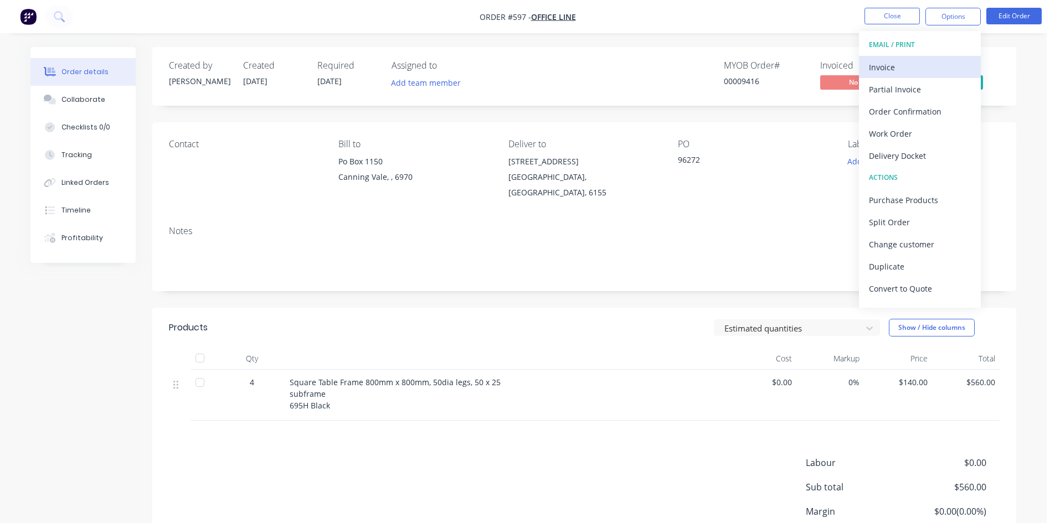
click at [911, 66] on div "Invoice" at bounding box center [920, 67] width 102 height 16
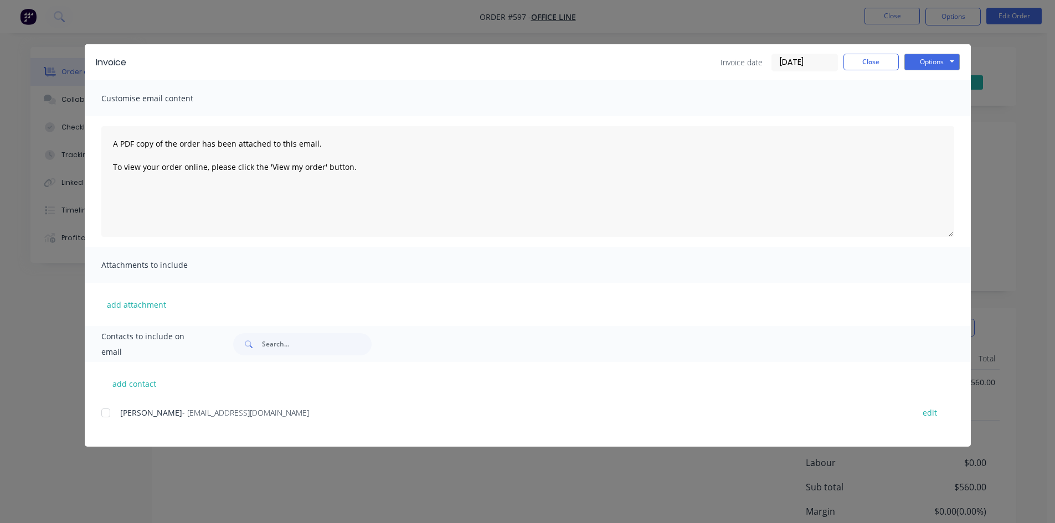
click at [110, 413] on div at bounding box center [106, 413] width 22 height 22
click at [935, 60] on button "Options" at bounding box center [931, 62] width 55 height 17
click at [938, 118] on button "Email" at bounding box center [939, 118] width 71 height 18
click at [865, 70] on button "Close" at bounding box center [871, 62] width 55 height 17
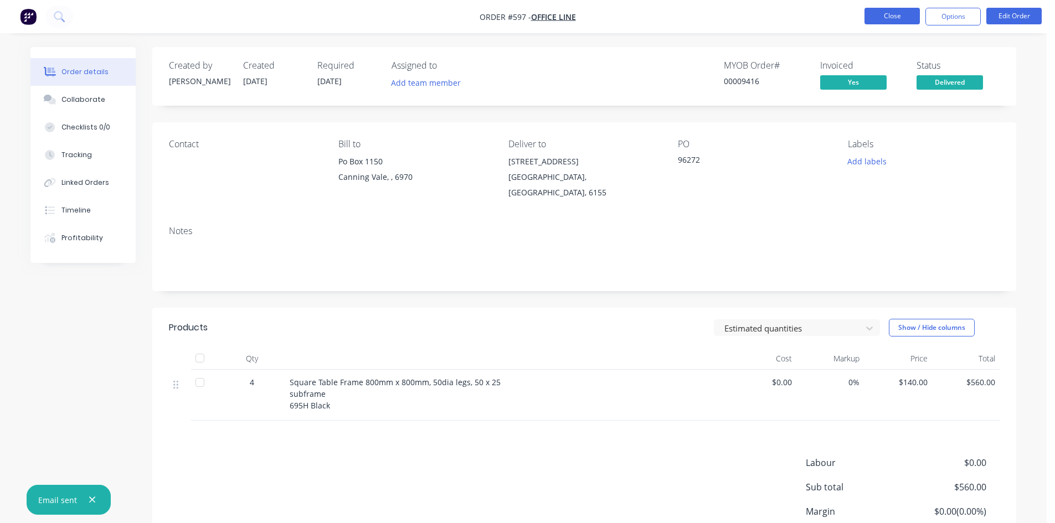
click at [903, 14] on button "Close" at bounding box center [892, 16] width 55 height 17
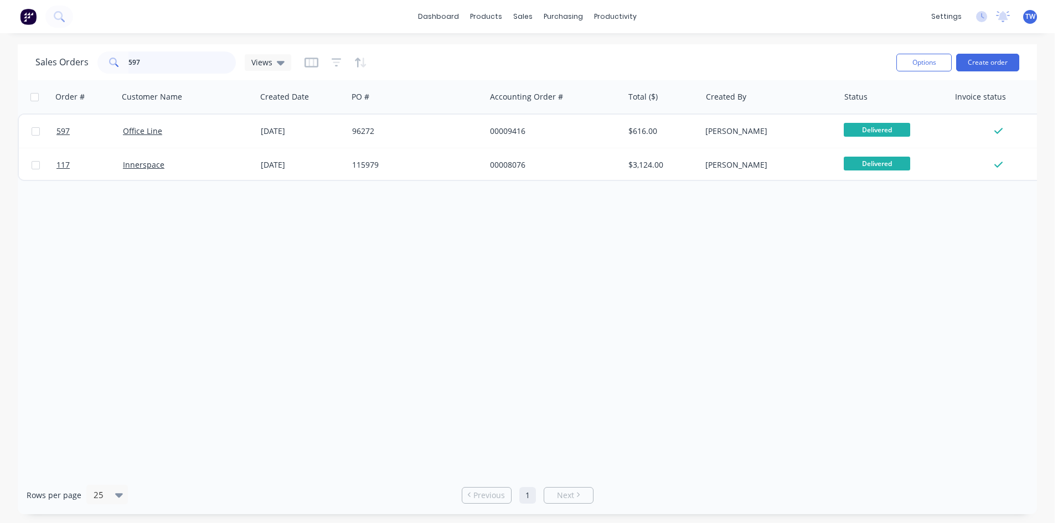
click at [172, 63] on input "597" at bounding box center [182, 63] width 108 height 22
type input "5"
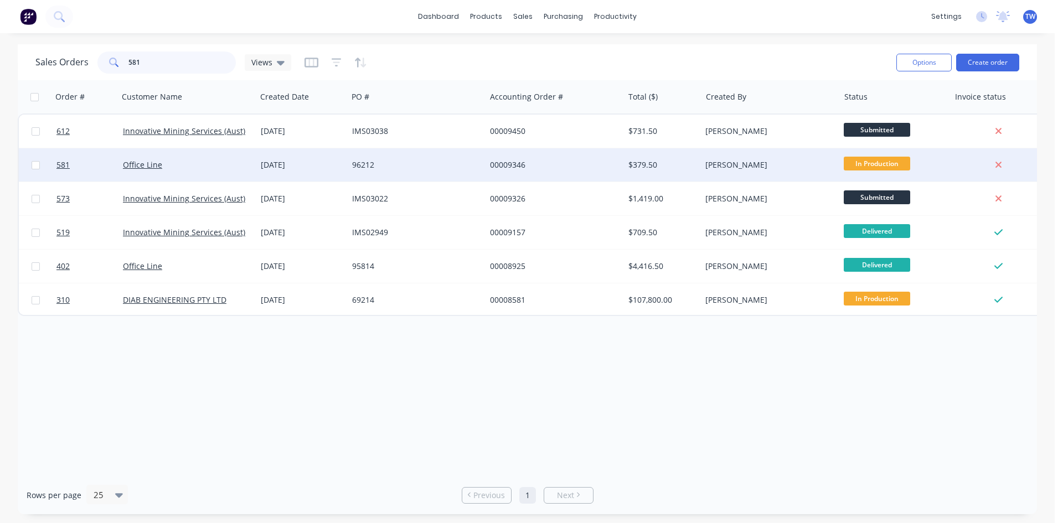
type input "581"
click at [764, 165] on div "[PERSON_NAME]" at bounding box center [767, 165] width 123 height 11
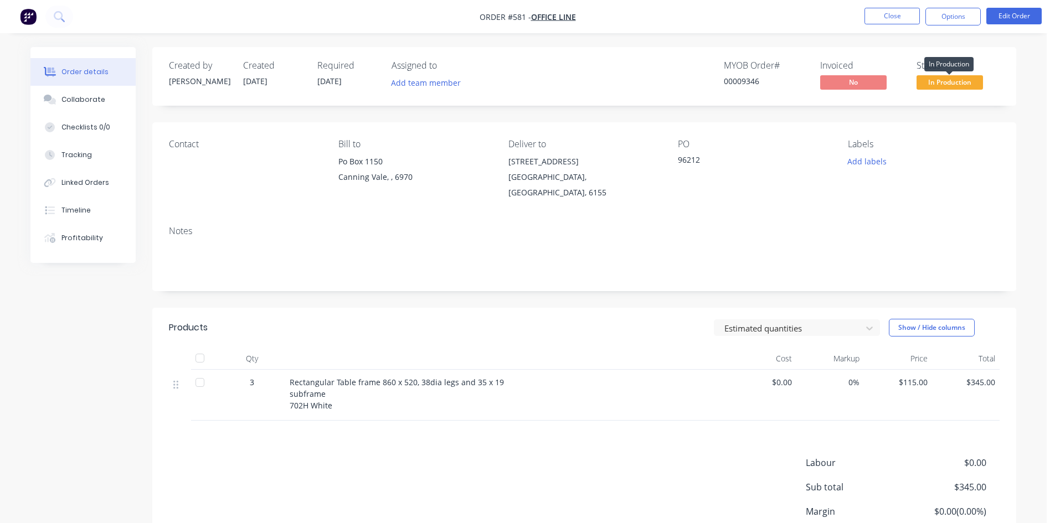
click at [942, 84] on span "In Production" at bounding box center [950, 82] width 66 height 14
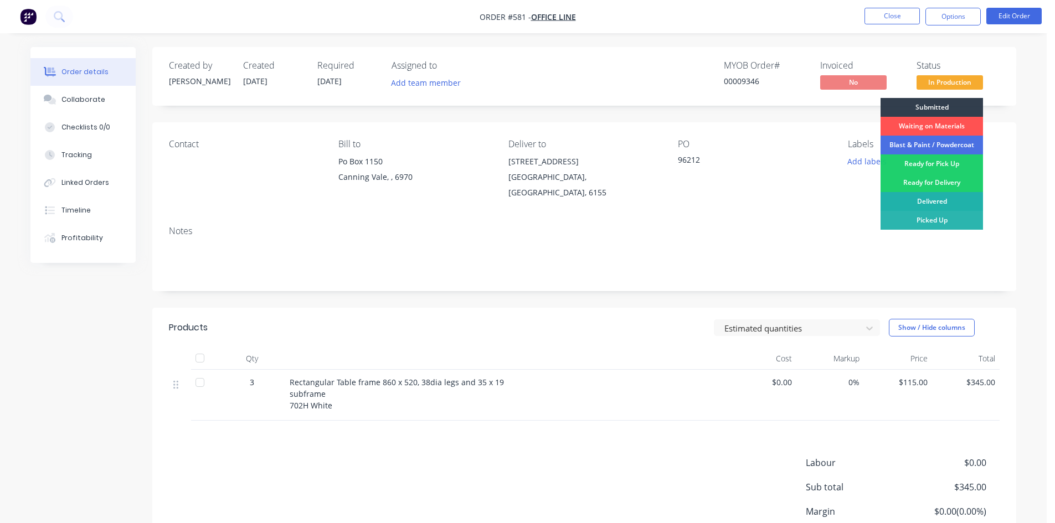
click at [949, 202] on div "Delivered" at bounding box center [932, 201] width 102 height 19
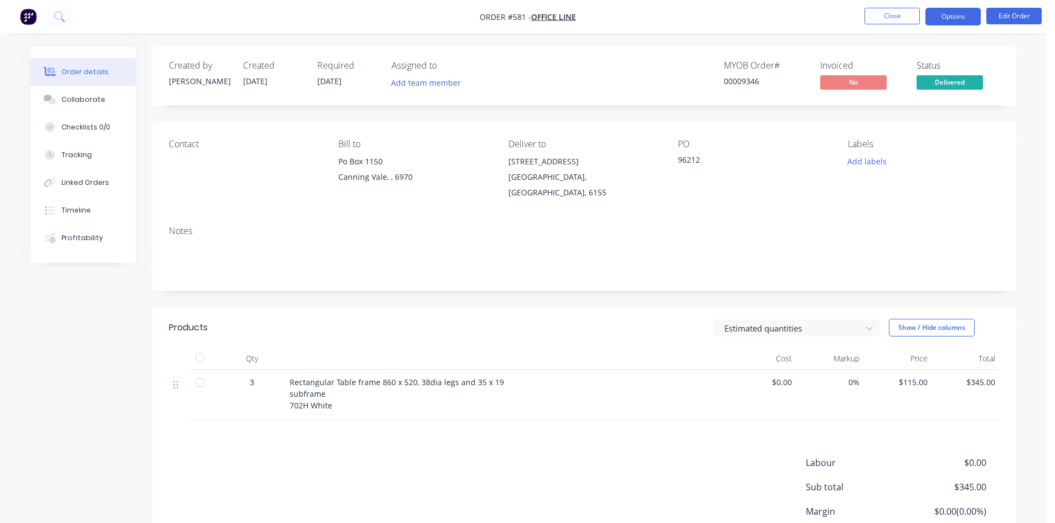
click at [950, 19] on button "Options" at bounding box center [953, 17] width 55 height 18
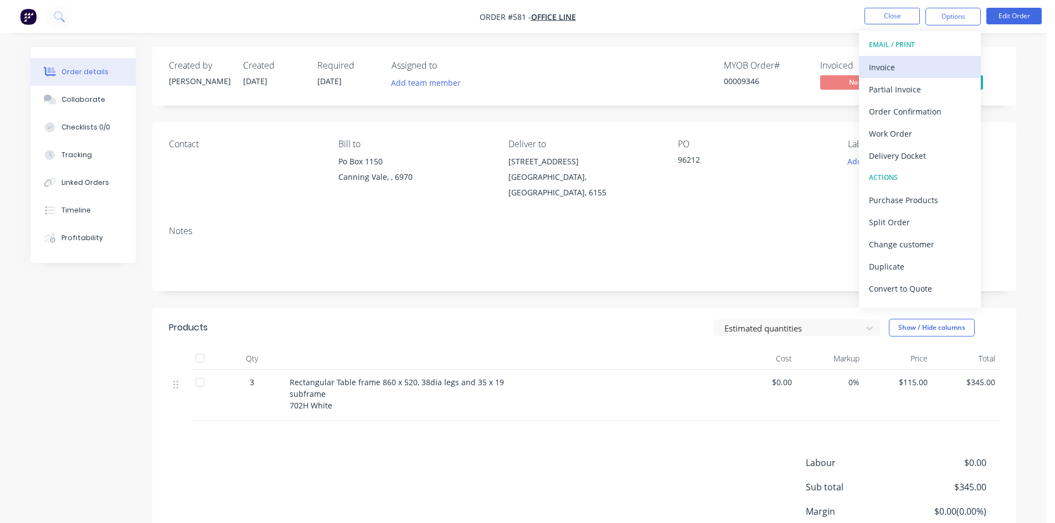
click at [898, 68] on div "Invoice" at bounding box center [920, 67] width 102 height 16
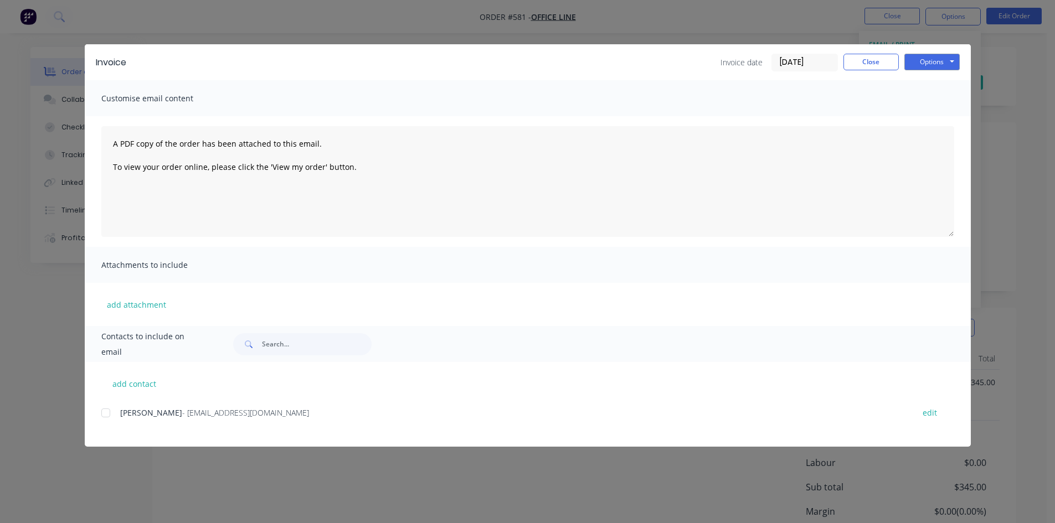
click at [107, 417] on div at bounding box center [106, 413] width 22 height 22
click at [932, 60] on button "Options" at bounding box center [931, 62] width 55 height 17
click at [930, 121] on button "Email" at bounding box center [939, 118] width 71 height 18
click at [882, 64] on button "Close" at bounding box center [871, 62] width 55 height 17
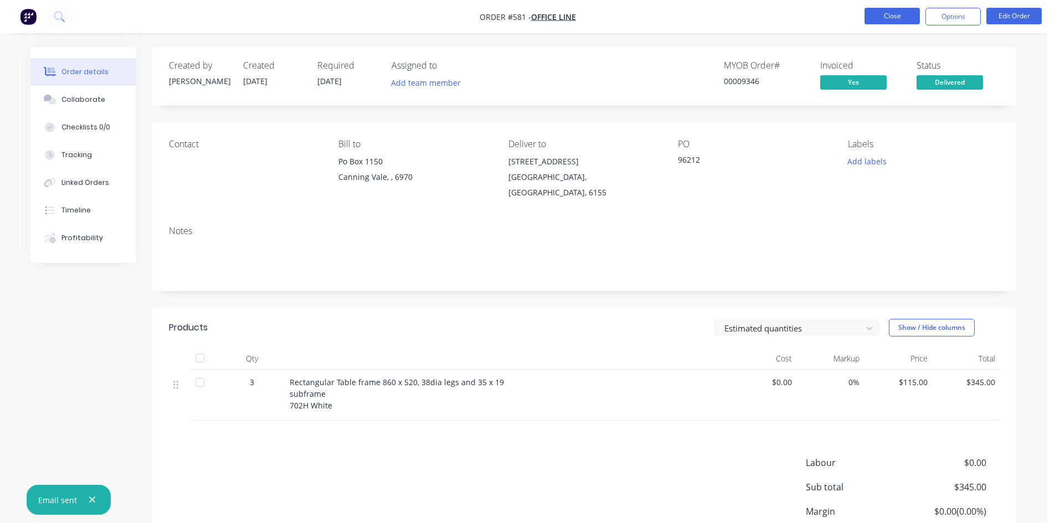
click at [891, 13] on button "Close" at bounding box center [892, 16] width 55 height 17
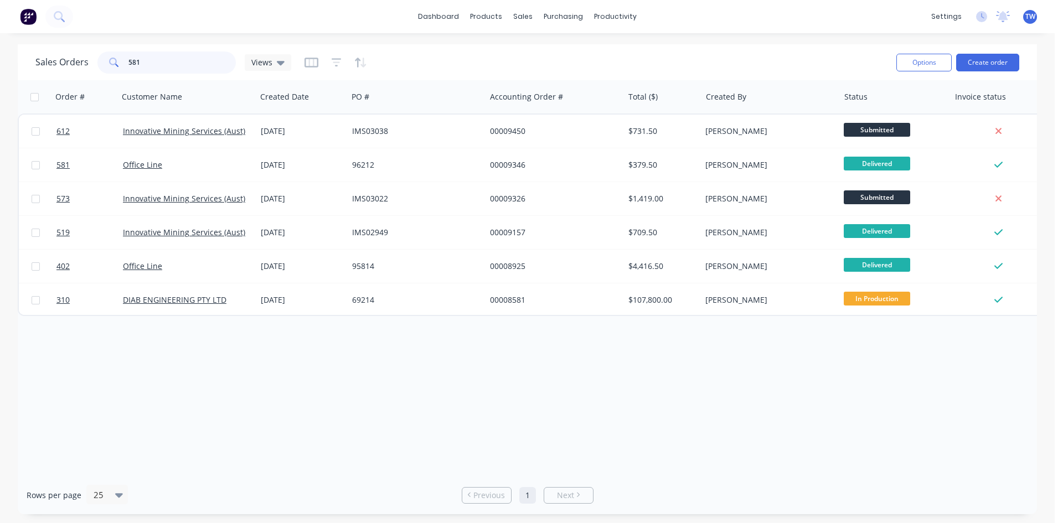
click at [159, 59] on input "581" at bounding box center [182, 63] width 108 height 22
type input "5"
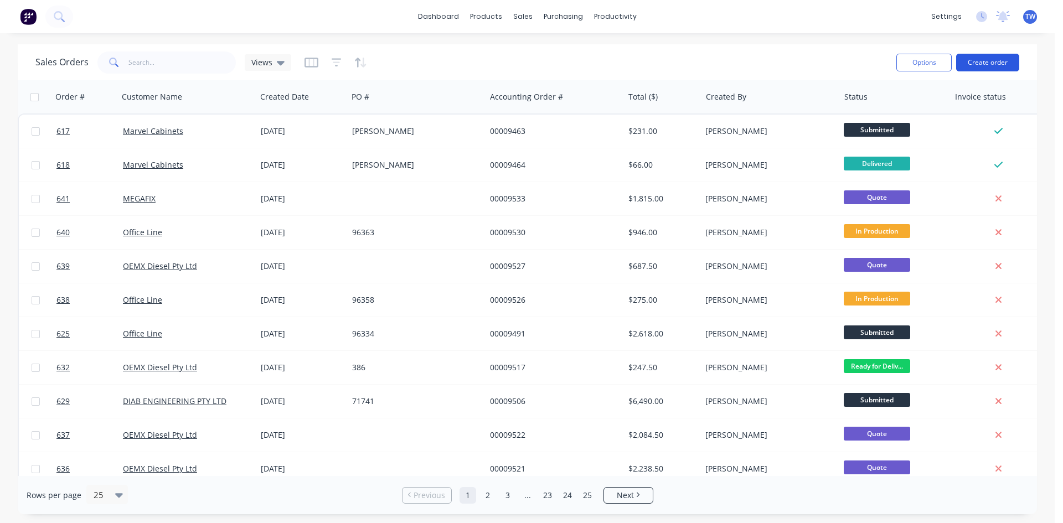
click at [987, 61] on button "Create order" at bounding box center [988, 63] width 63 height 18
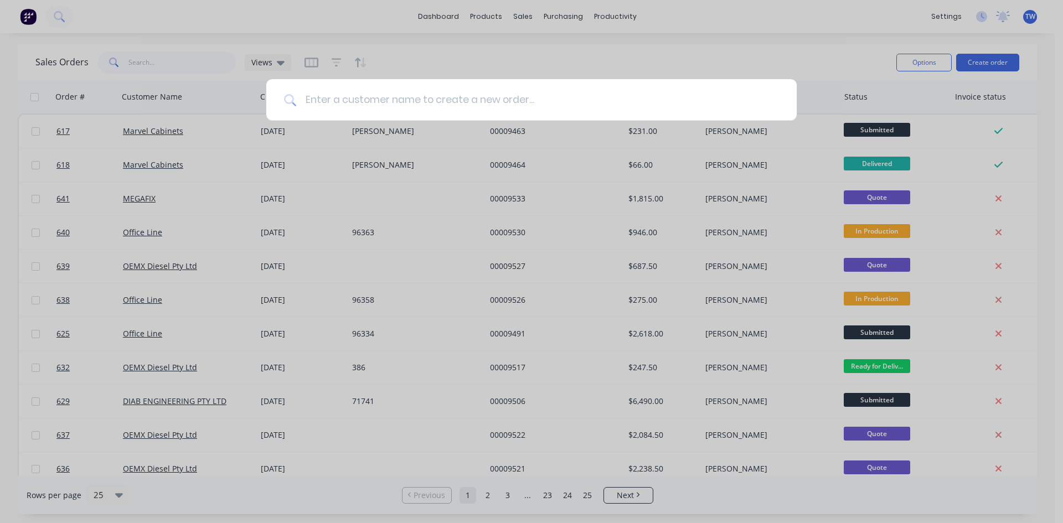
click at [418, 84] on input at bounding box center [537, 100] width 483 height 42
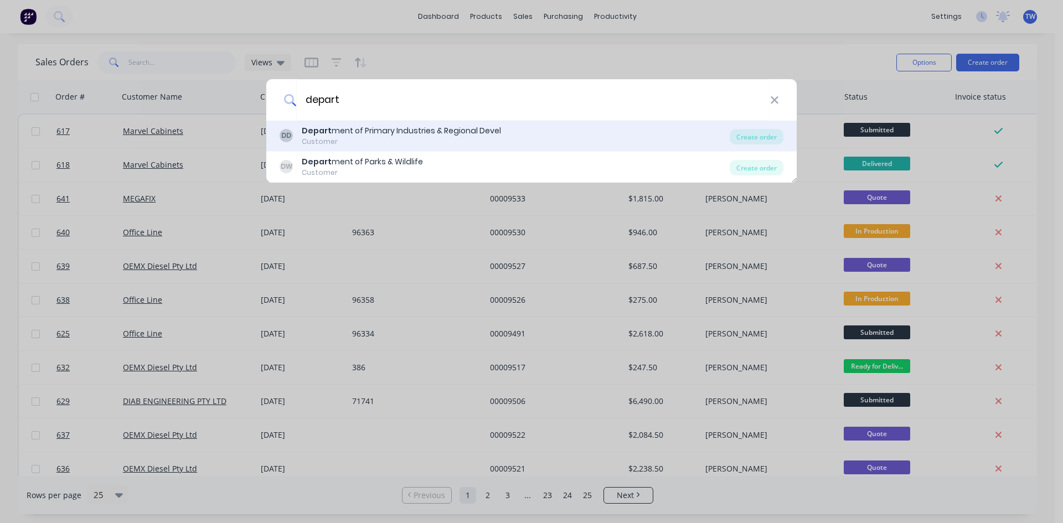
type input "depart"
click at [329, 129] on div "Depart ment of Primary Industries & Regional Devel" at bounding box center [401, 131] width 199 height 12
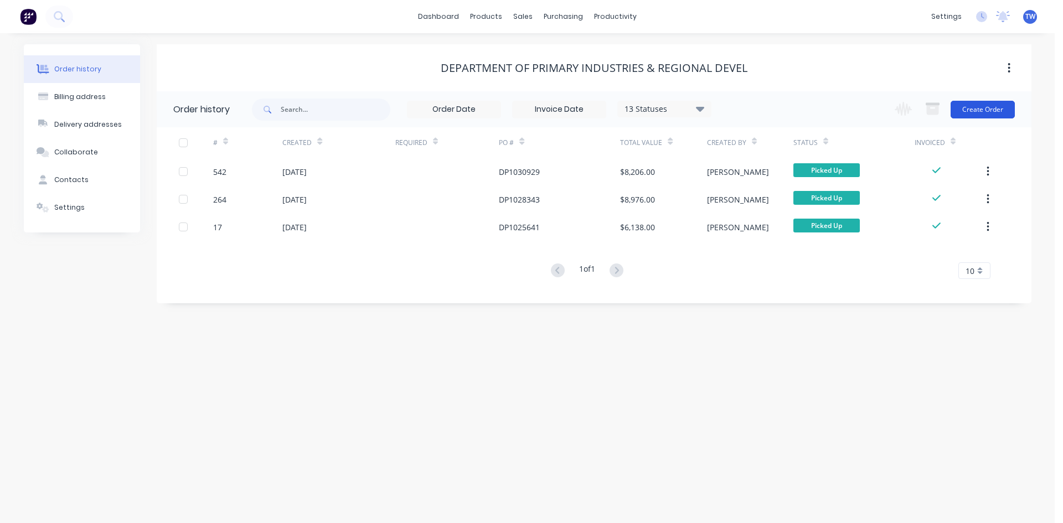
click at [964, 108] on button "Create Order" at bounding box center [983, 110] width 64 height 18
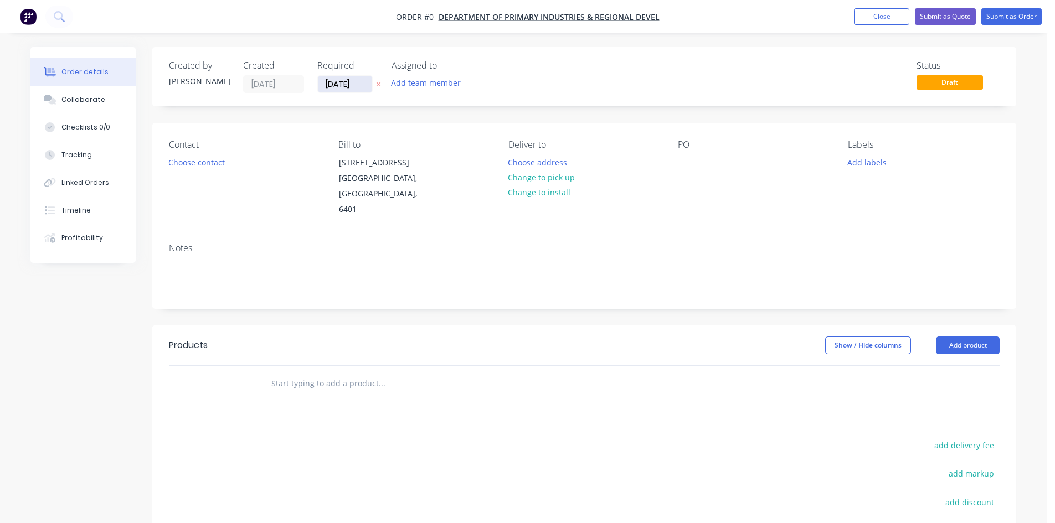
click at [348, 88] on input "[DATE]" at bounding box center [345, 84] width 54 height 17
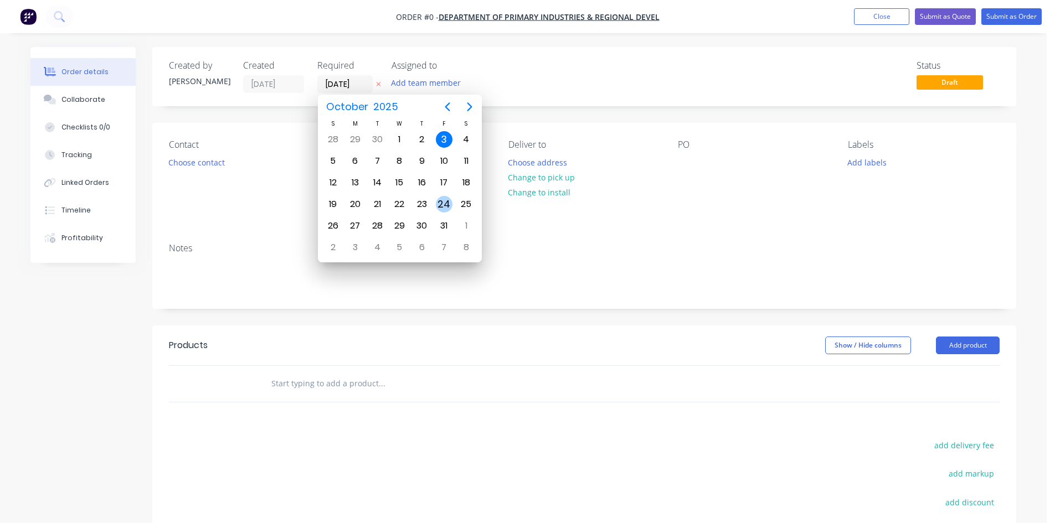
click at [440, 206] on div "24" at bounding box center [444, 204] width 17 height 17
type input "[DATE]"
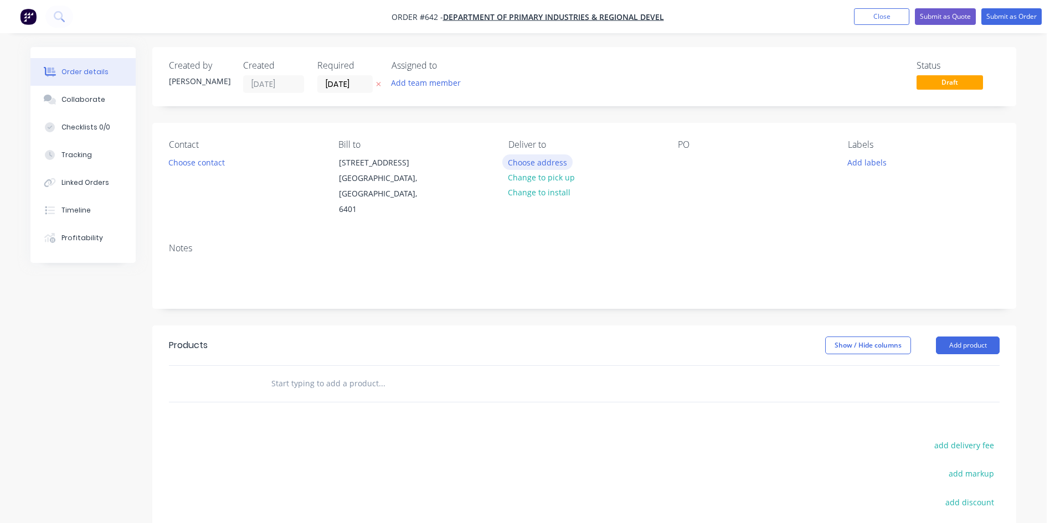
click at [526, 162] on button "Choose address" at bounding box center [537, 162] width 71 height 15
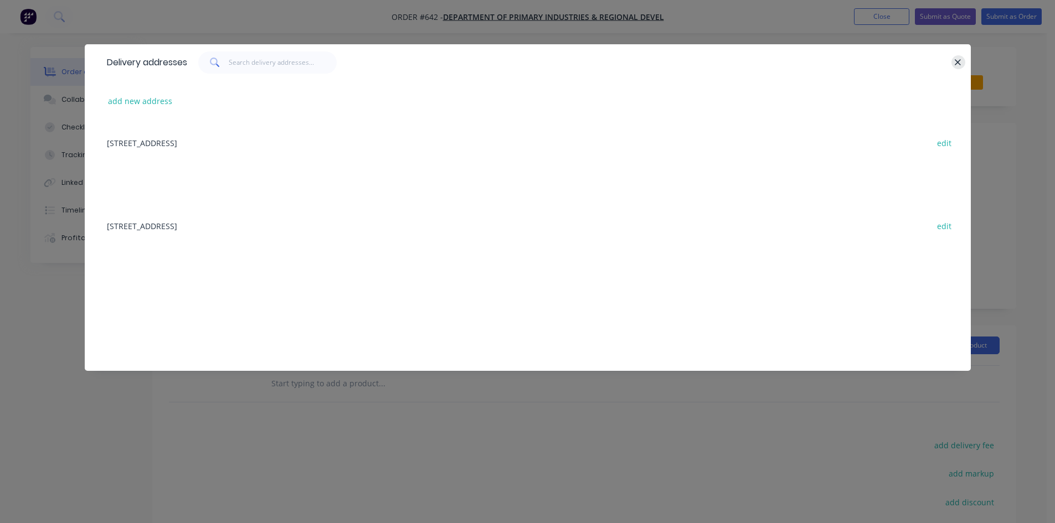
click at [954, 64] on icon "button" at bounding box center [957, 63] width 7 height 10
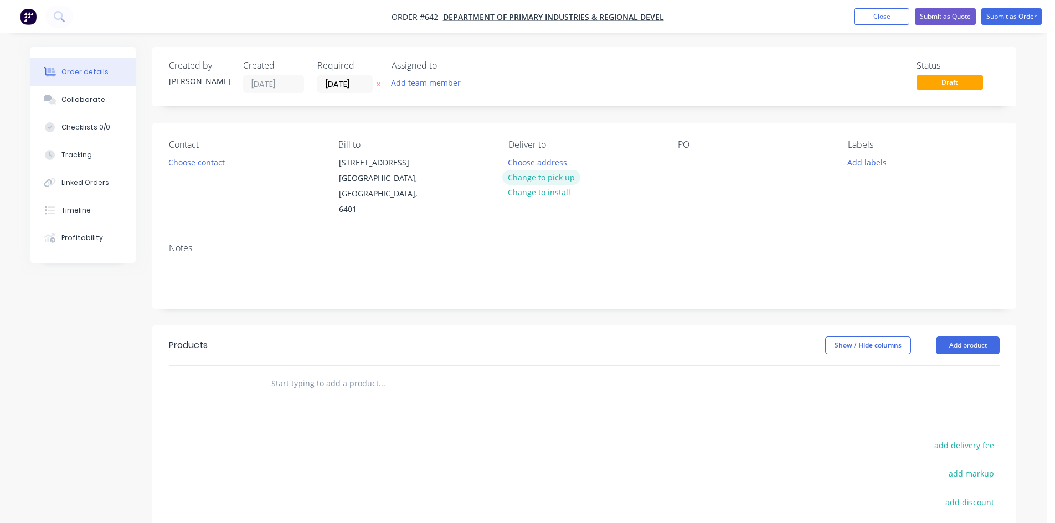
click at [548, 178] on button "Change to pick up" at bounding box center [541, 177] width 79 height 15
click at [694, 163] on div at bounding box center [687, 163] width 18 height 16
click at [954, 337] on button "Add product" at bounding box center [968, 346] width 64 height 18
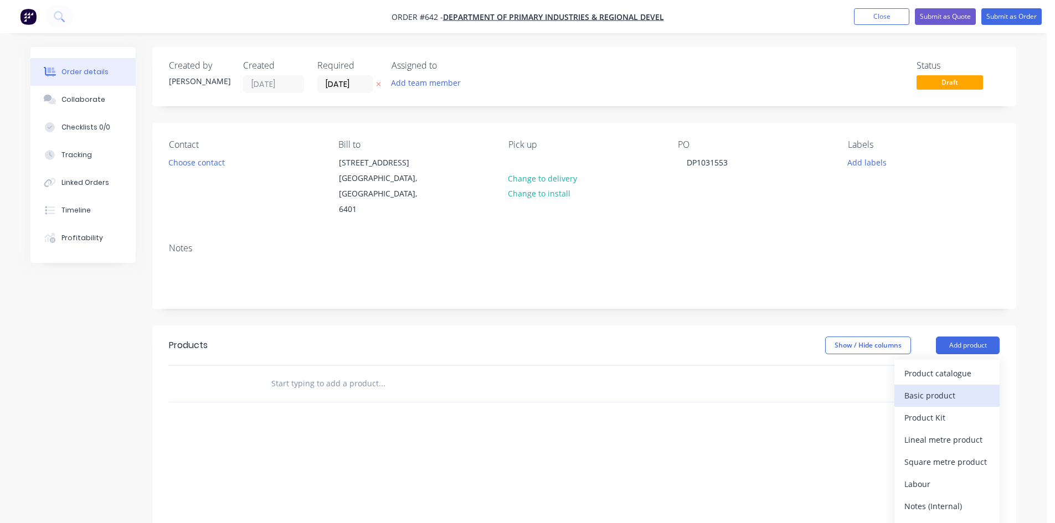
click at [950, 388] on div "Basic product" at bounding box center [946, 396] width 85 height 16
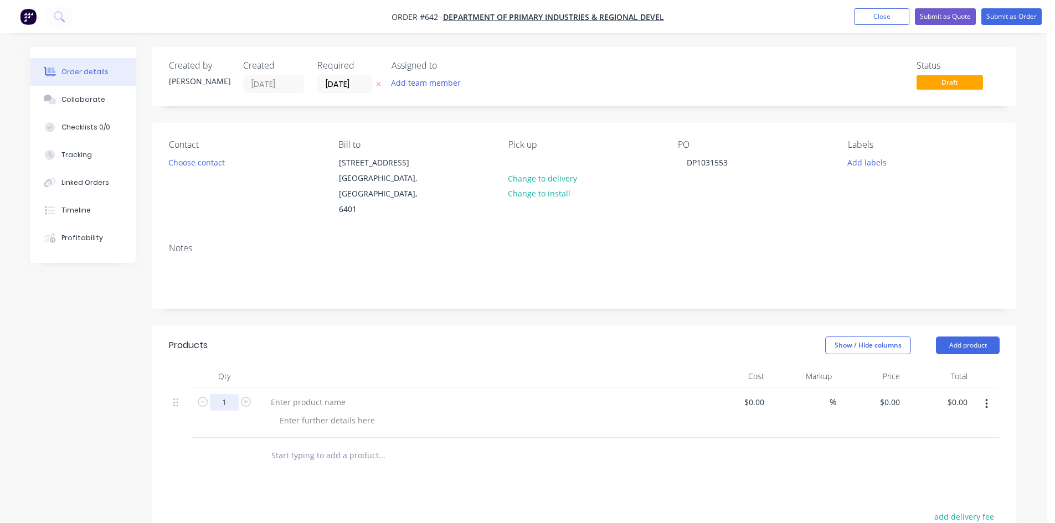
click at [226, 394] on input "1" at bounding box center [224, 402] width 29 height 17
type input "8"
click at [291, 394] on div at bounding box center [308, 402] width 92 height 16
click at [331, 394] on div at bounding box center [308, 402] width 92 height 16
paste div
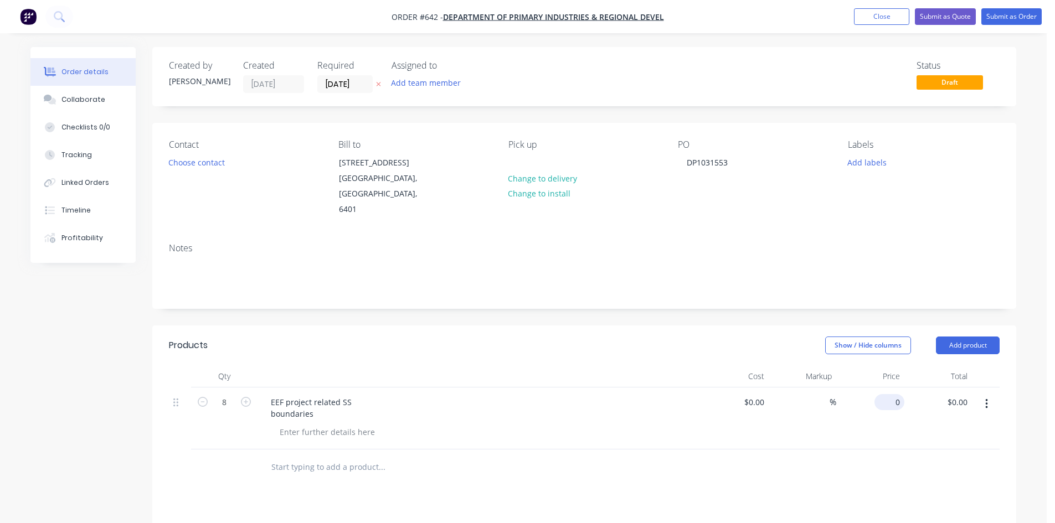
click at [898, 394] on input "0" at bounding box center [891, 402] width 25 height 16
type input "$285.00"
type input "$2,280.00"
click at [1000, 19] on button "Submit as Order" at bounding box center [1011, 16] width 60 height 17
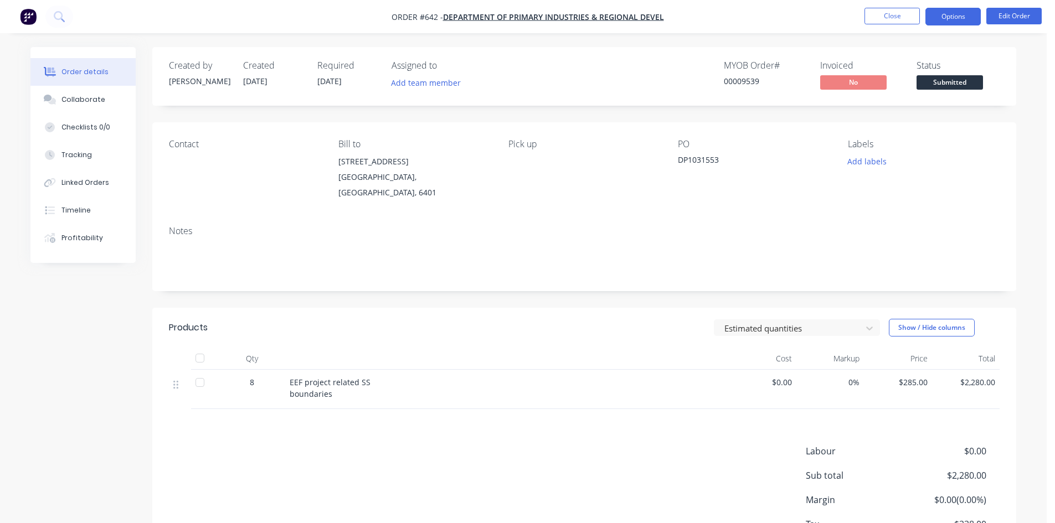
click at [955, 16] on button "Options" at bounding box center [953, 17] width 55 height 18
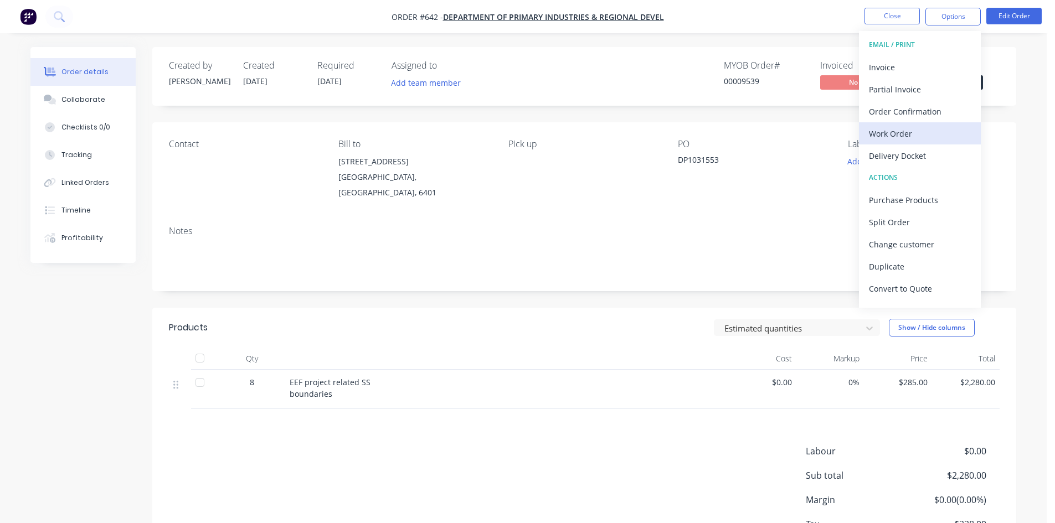
click at [885, 128] on div "Work Order" at bounding box center [920, 134] width 102 height 16
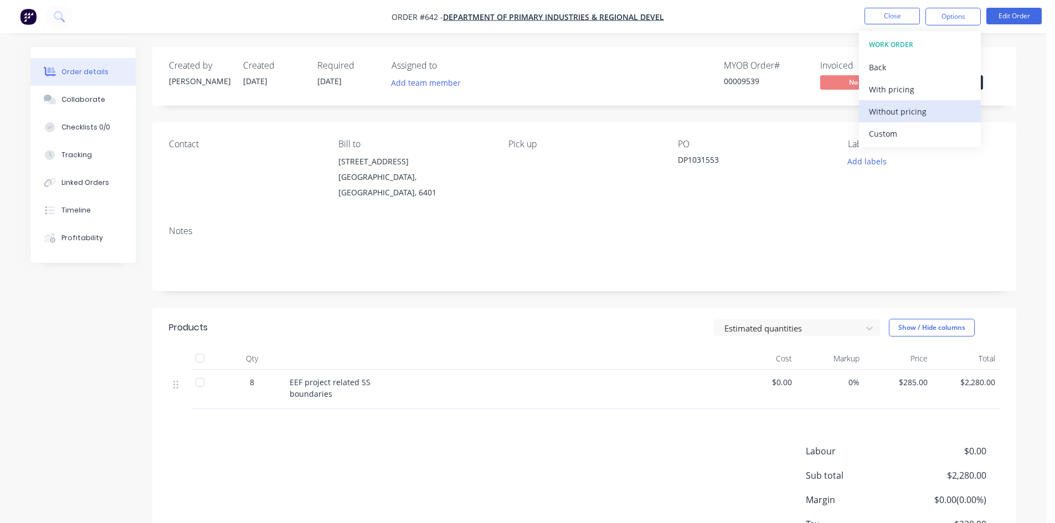
click at [887, 115] on div "Without pricing" at bounding box center [920, 112] width 102 height 16
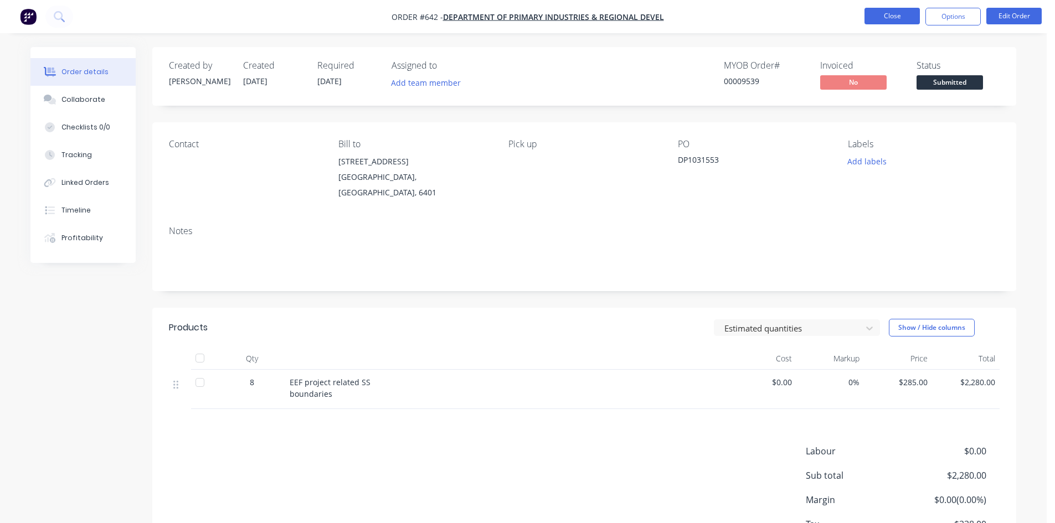
click at [891, 13] on button "Close" at bounding box center [892, 16] width 55 height 17
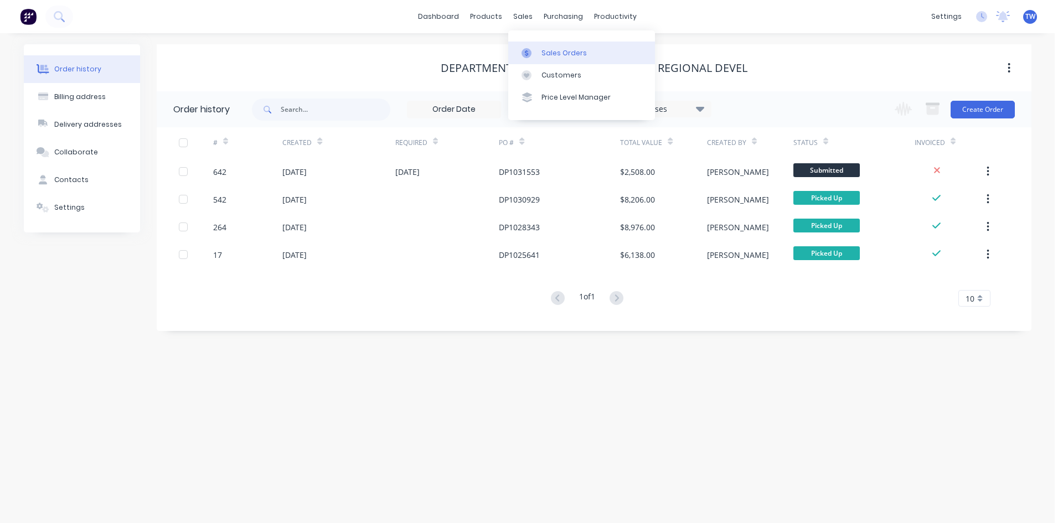
click at [563, 56] on div "Sales Orders" at bounding box center [564, 53] width 45 height 10
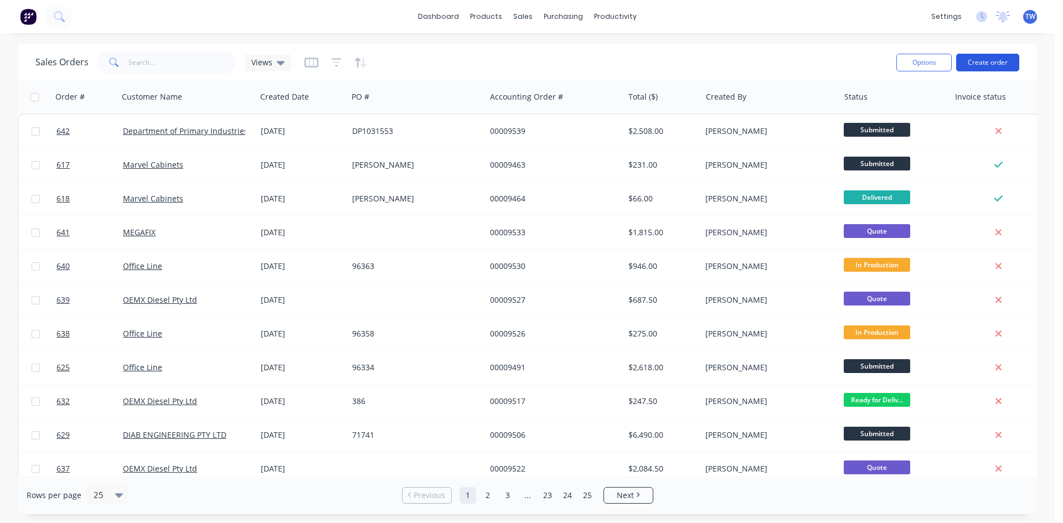
click at [970, 61] on button "Create order" at bounding box center [988, 63] width 63 height 18
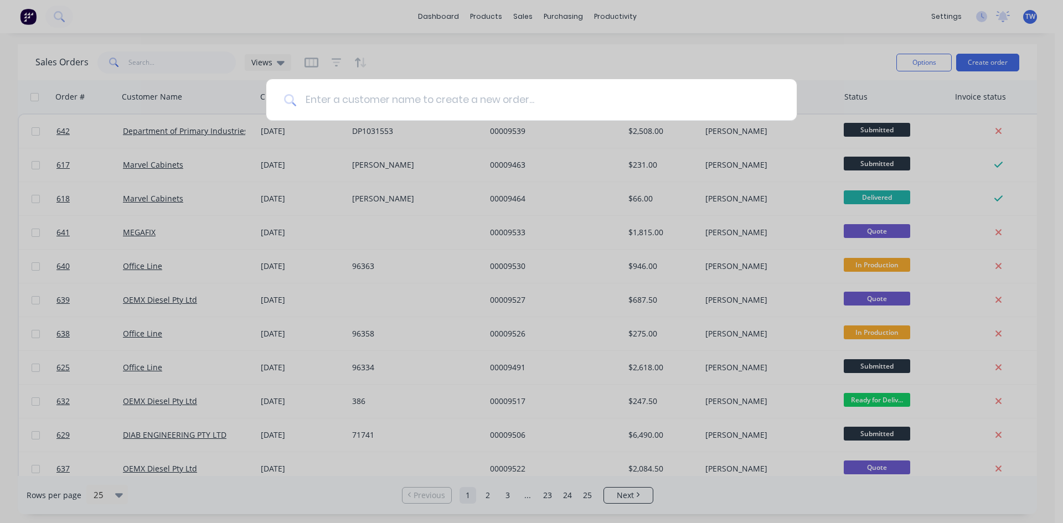
click at [506, 102] on input at bounding box center [537, 100] width 483 height 42
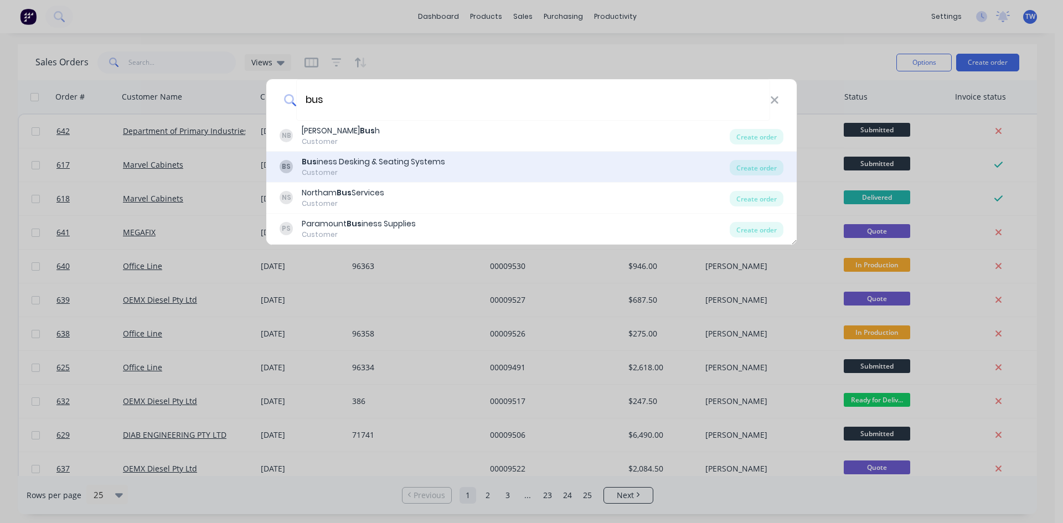
type input "bus"
click at [459, 158] on div "BS Bus iness Desking & Seating Systems Customer" at bounding box center [505, 167] width 450 height 22
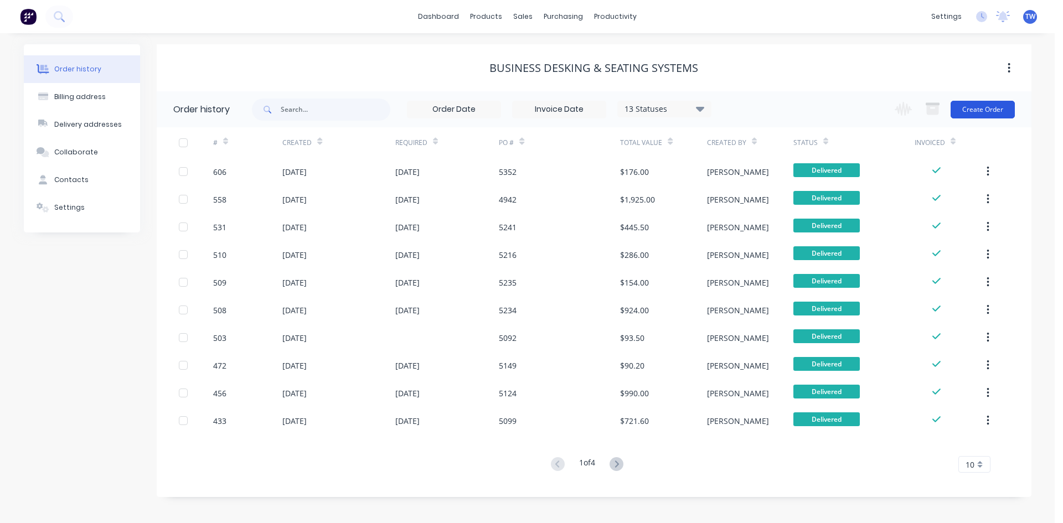
click at [971, 110] on button "Create Order" at bounding box center [983, 110] width 64 height 18
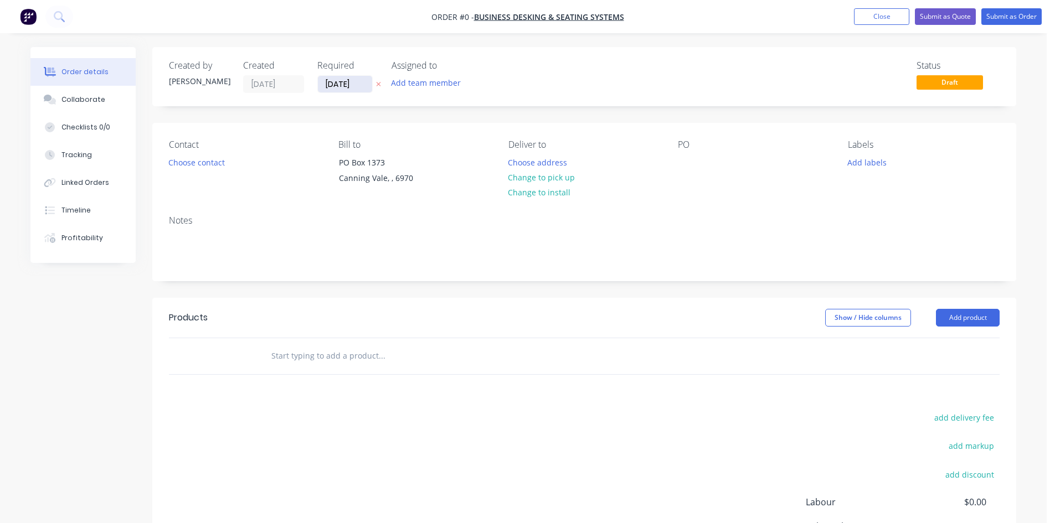
click at [342, 86] on input "[DATE]" at bounding box center [345, 84] width 54 height 17
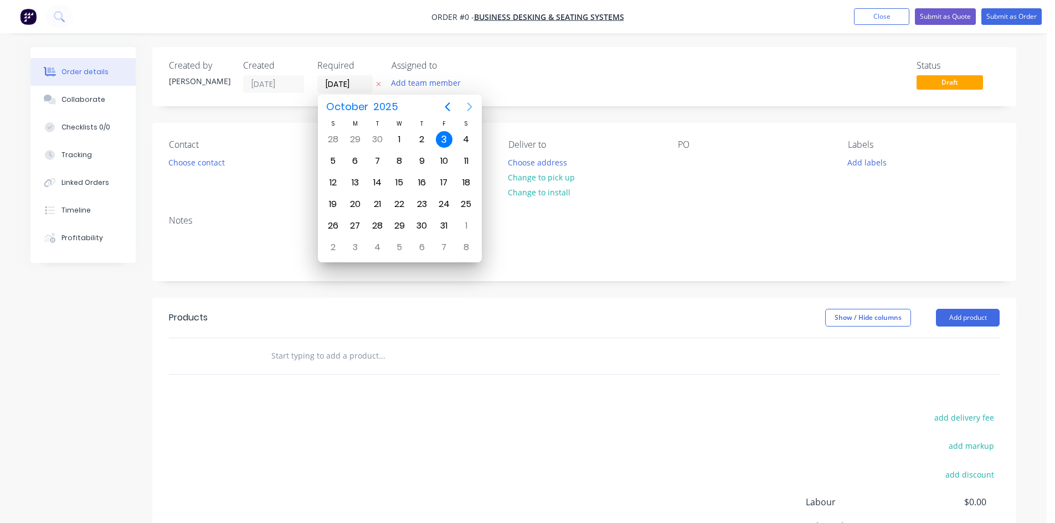
click at [470, 107] on icon "Next page" at bounding box center [469, 106] width 13 height 13
click at [359, 158] on div "8" at bounding box center [355, 161] width 17 height 17
type input "[DATE]"
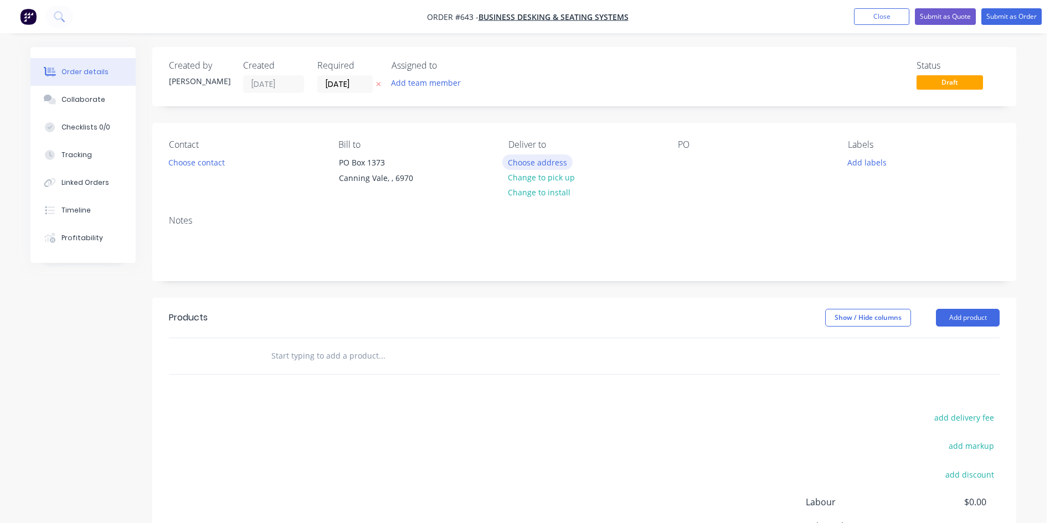
click at [529, 165] on button "Choose address" at bounding box center [537, 162] width 71 height 15
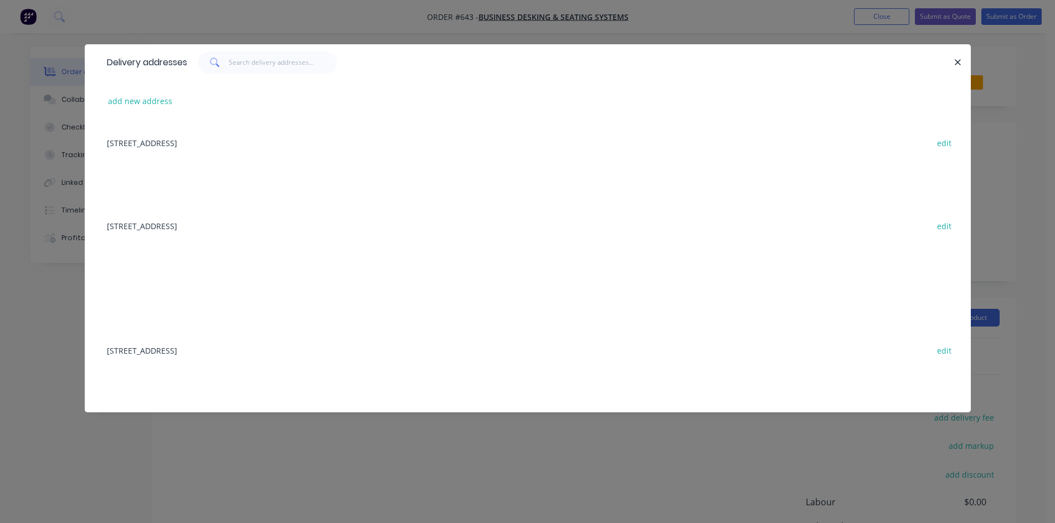
click at [254, 348] on div "[STREET_ADDRESS] edit" at bounding box center [527, 351] width 853 height 42
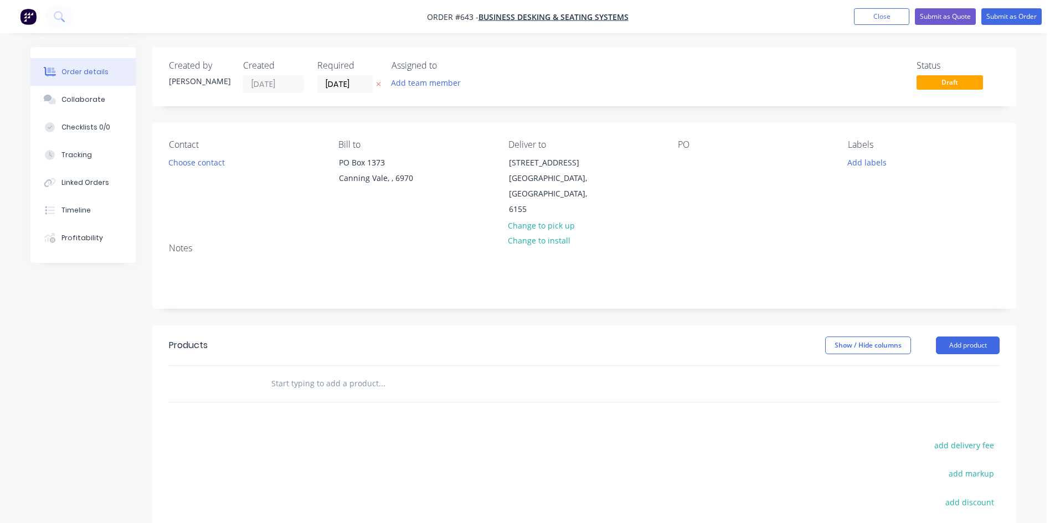
click at [678, 153] on div "PO" at bounding box center [754, 179] width 152 height 78
click at [687, 156] on div at bounding box center [687, 163] width 18 height 16
click at [959, 337] on button "Add product" at bounding box center [968, 346] width 64 height 18
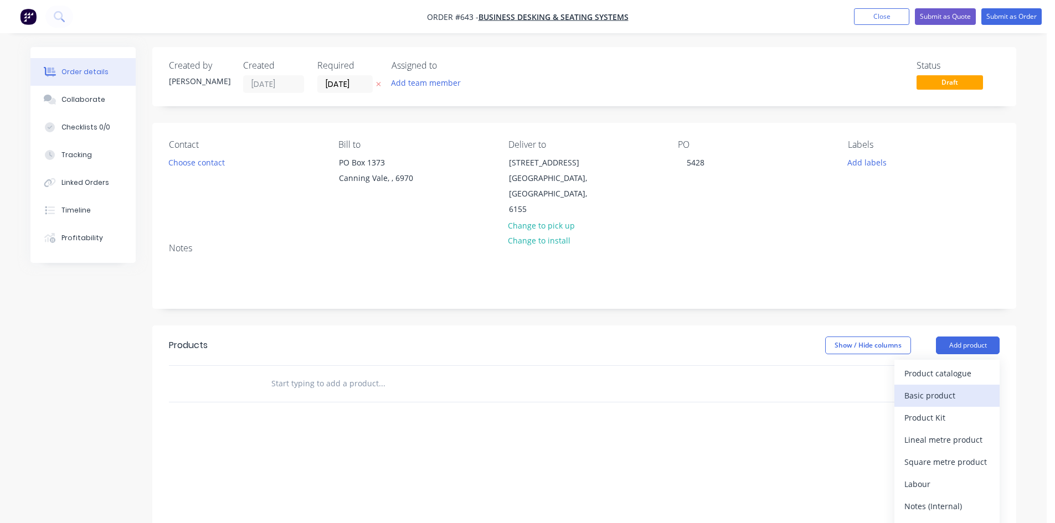
click at [950, 388] on div "Basic product" at bounding box center [946, 396] width 85 height 16
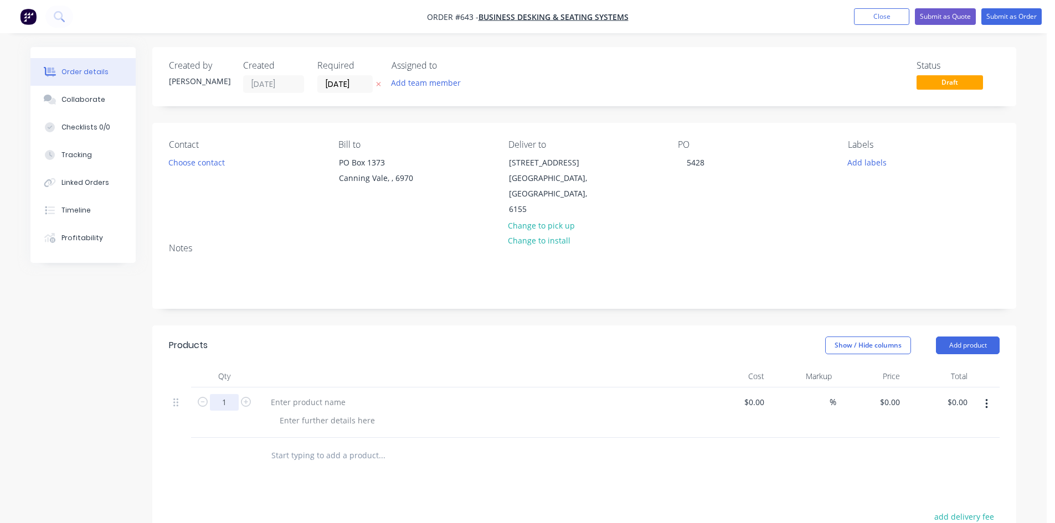
click at [223, 394] on input "1" at bounding box center [224, 402] width 29 height 17
type input "3"
click at [285, 394] on div at bounding box center [308, 402] width 92 height 16
click at [341, 394] on div at bounding box center [308, 402] width 92 height 16
paste div
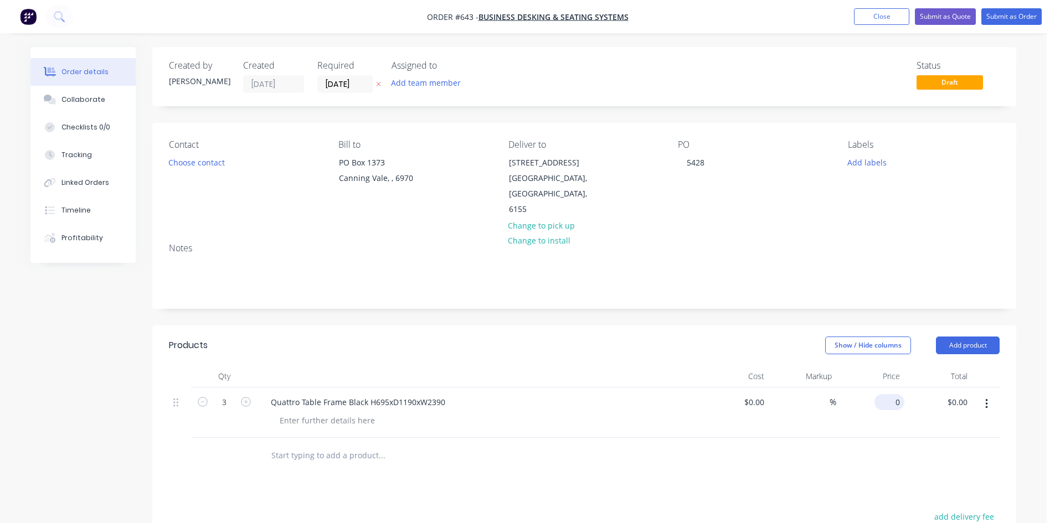
click at [892, 394] on input "0" at bounding box center [891, 402] width 25 height 16
type input "$225.00"
type input "$675.00"
click at [1014, 18] on button "Submit as Order" at bounding box center [1011, 16] width 60 height 17
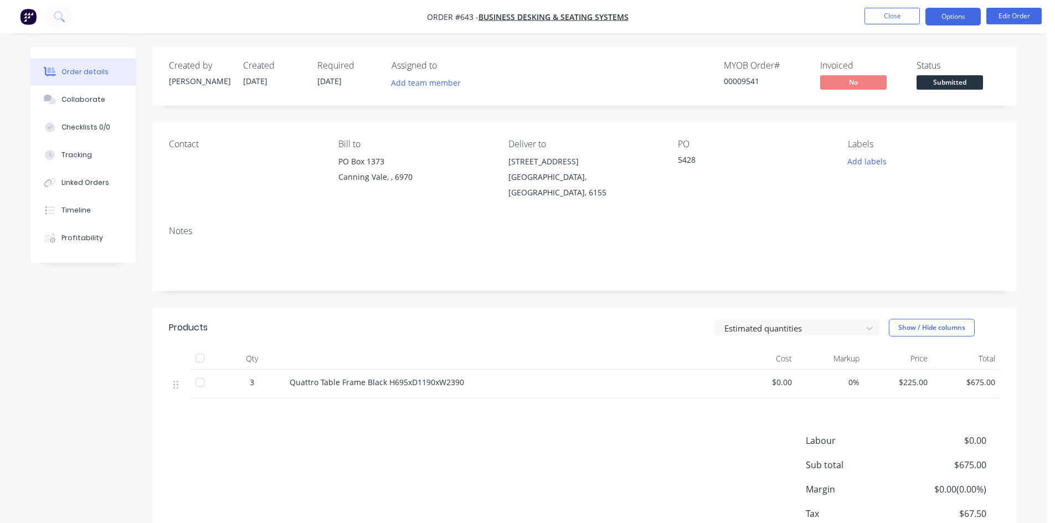
click at [938, 19] on button "Options" at bounding box center [953, 17] width 55 height 18
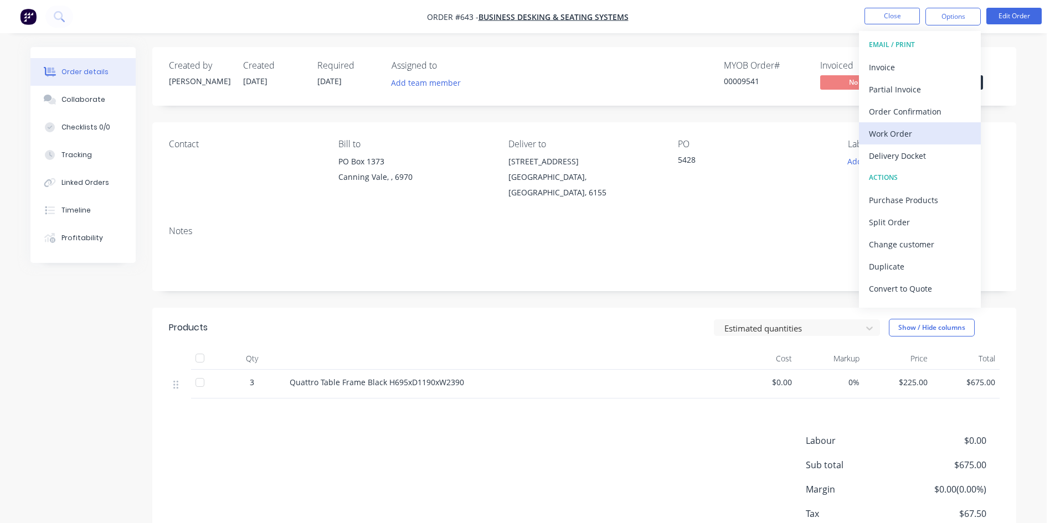
click at [903, 130] on div "Work Order" at bounding box center [920, 134] width 102 height 16
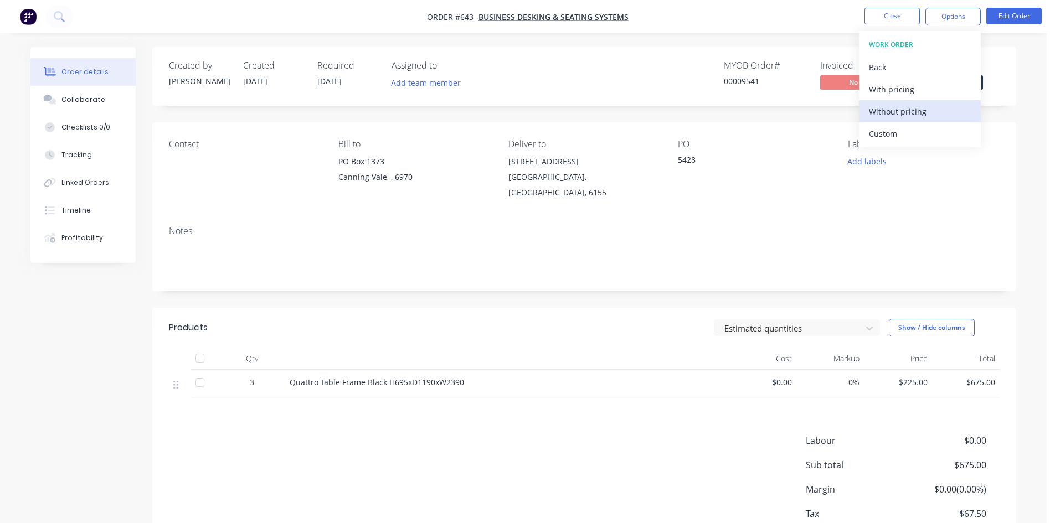
click at [918, 106] on div "Without pricing" at bounding box center [920, 112] width 102 height 16
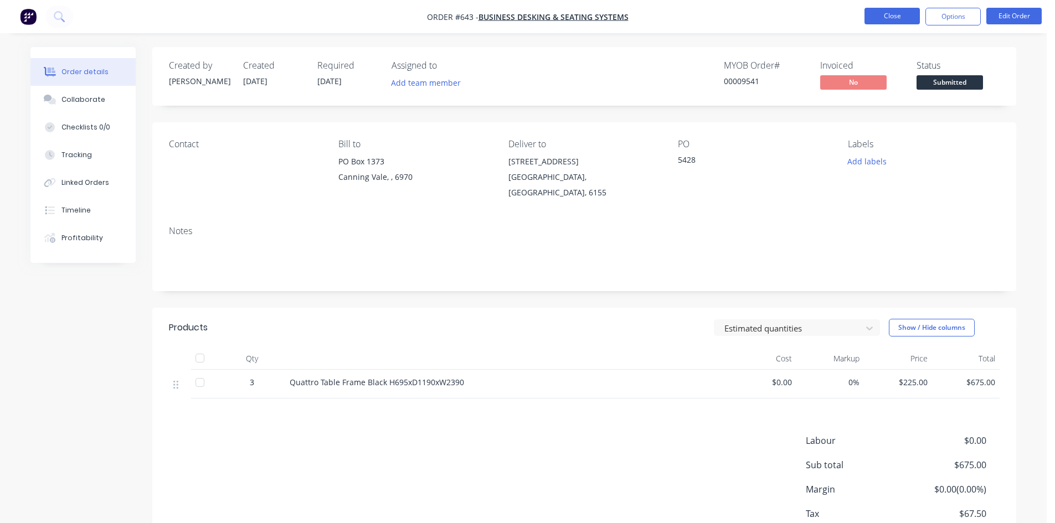
click at [896, 11] on button "Close" at bounding box center [892, 16] width 55 height 17
